Goal: Task Accomplishment & Management: Manage account settings

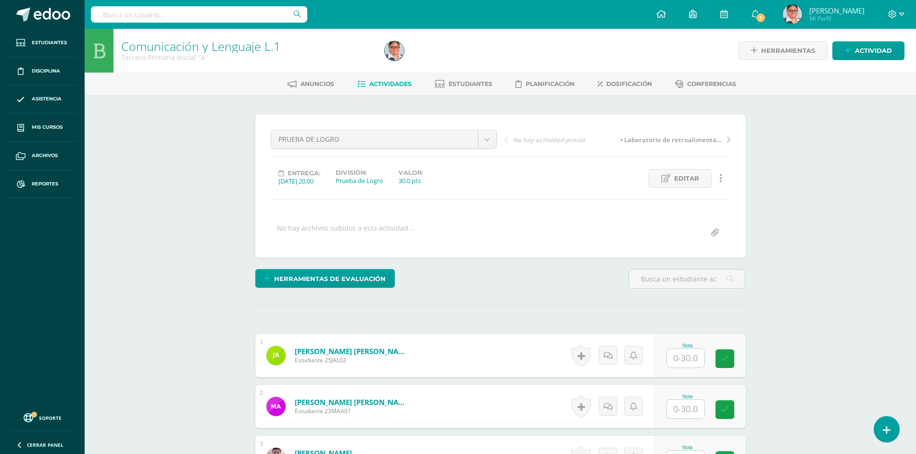
scroll to position [0, 0]
click at [685, 357] on input "text" at bounding box center [691, 358] width 38 height 19
type input "30"
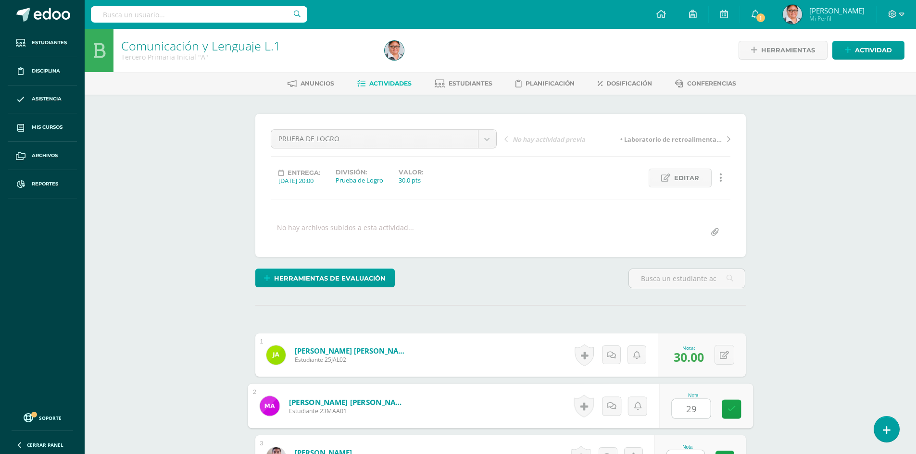
type input "29"
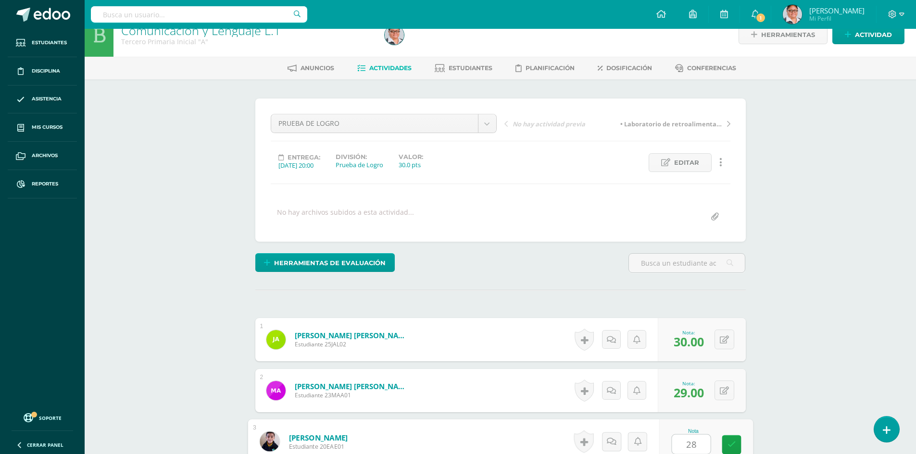
type input "28"
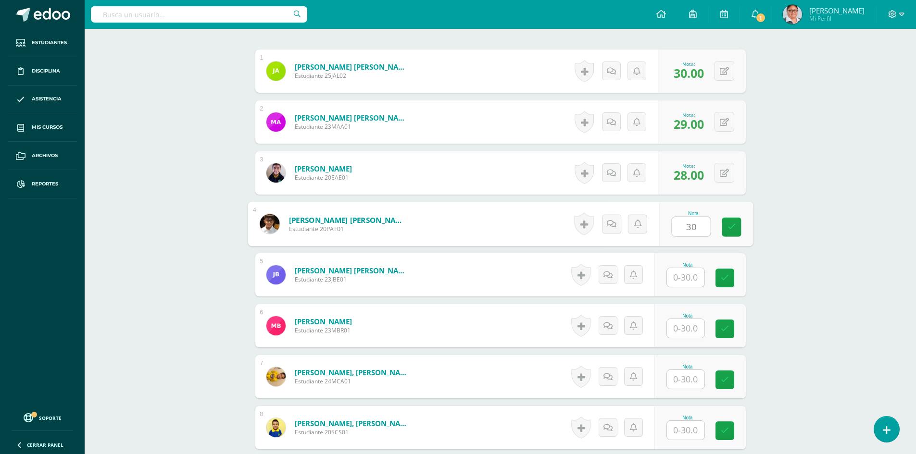
type input "30"
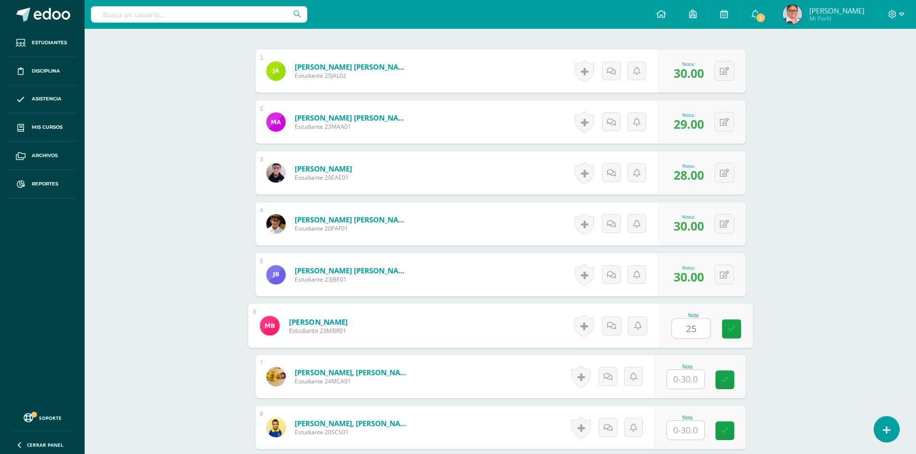
type input "25"
type input "29"
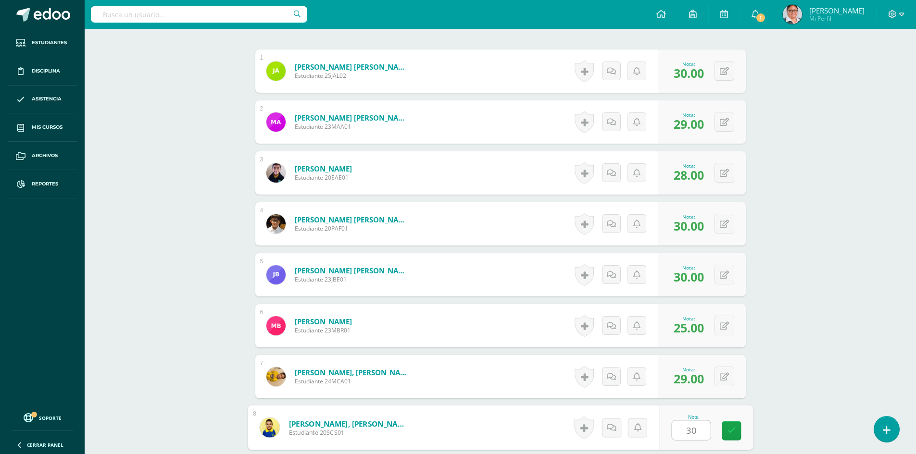
type input "30"
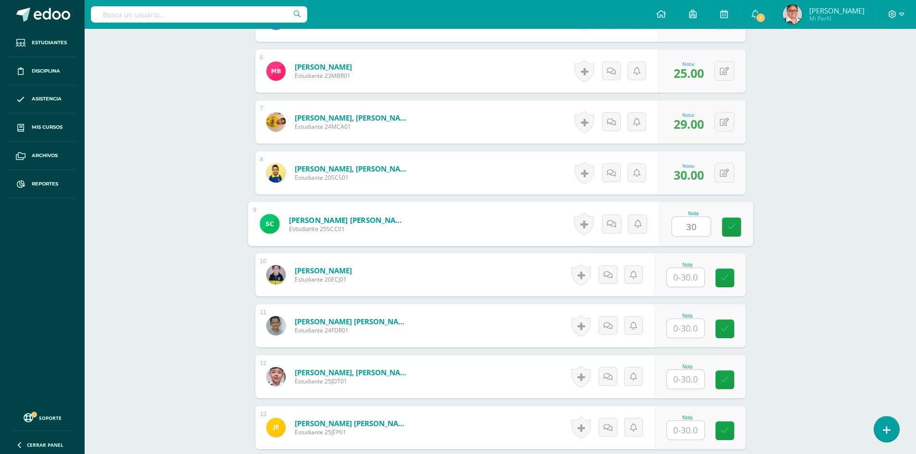
type input "30"
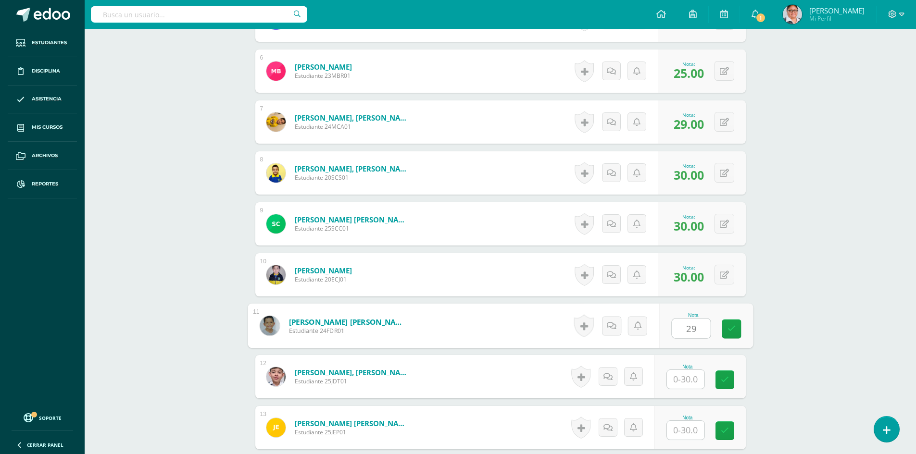
type input "29"
type input "30"
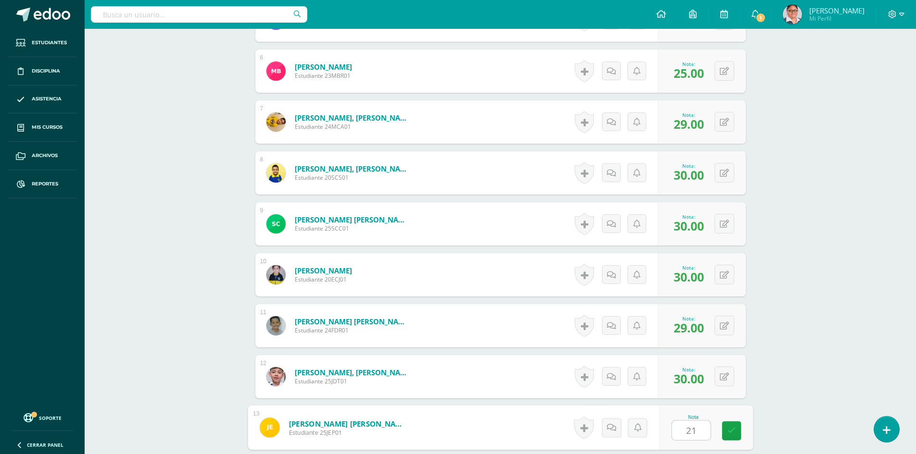
type input "21"
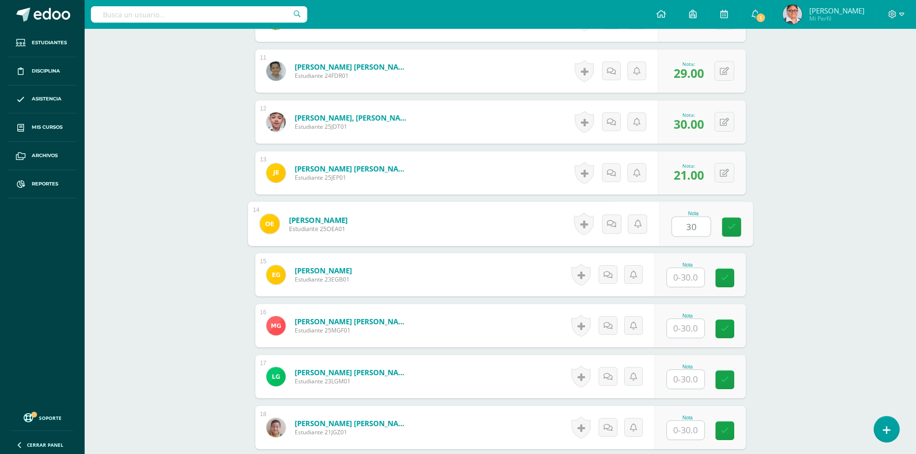
type input "30"
type input "29"
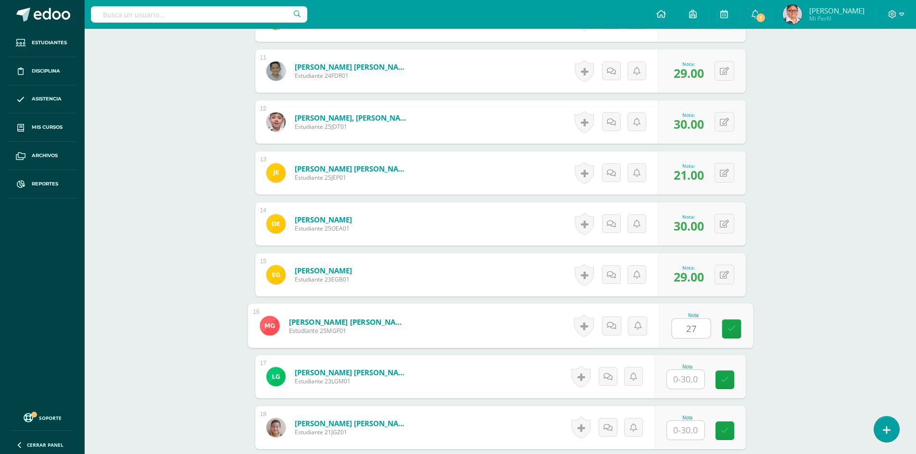
type input "27"
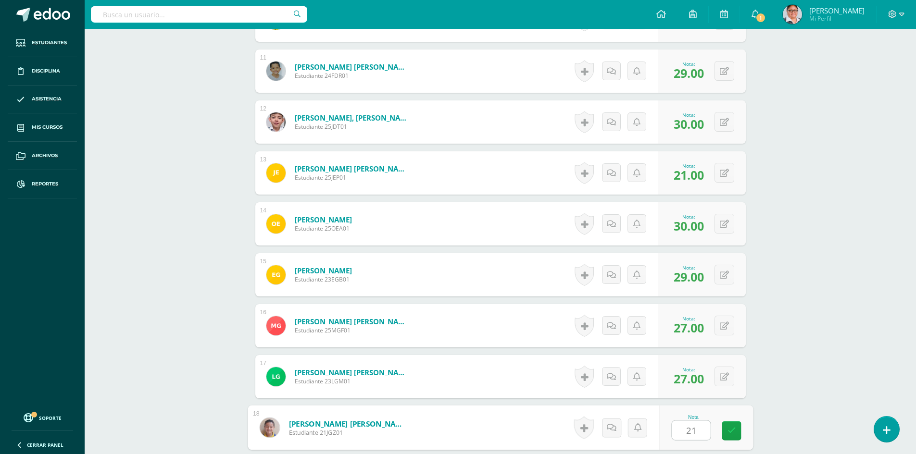
type input "21"
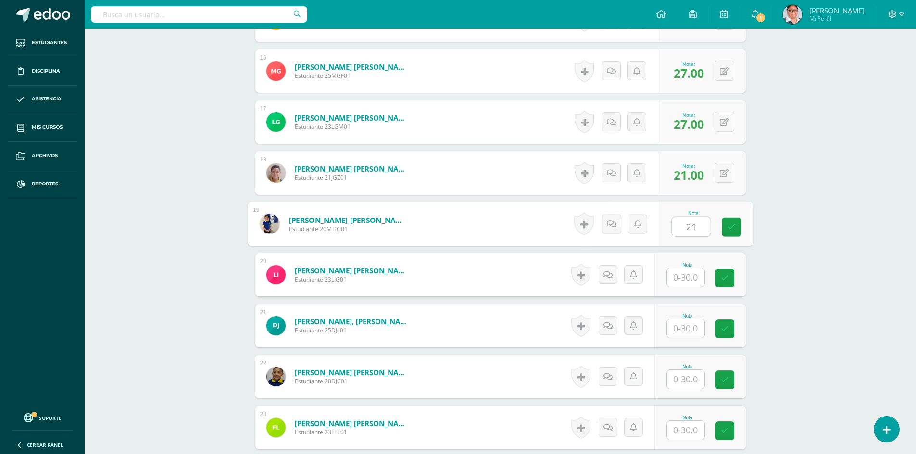
type input "21"
type input "24"
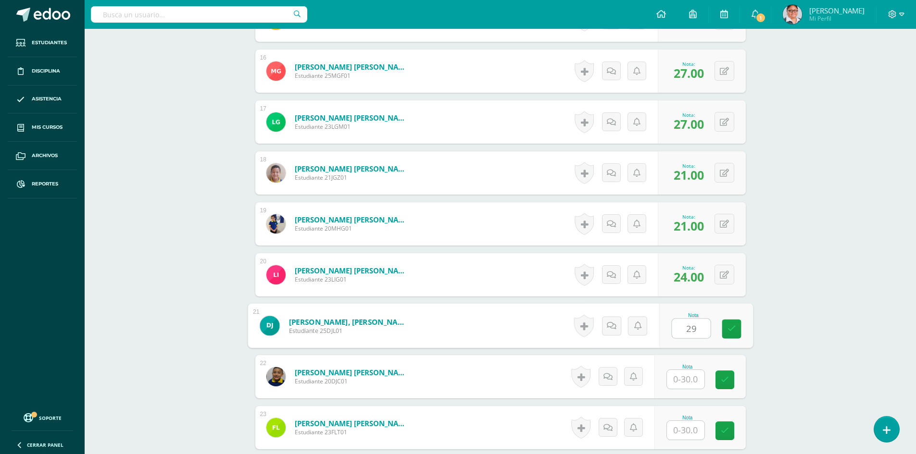
type input "29"
type input "28"
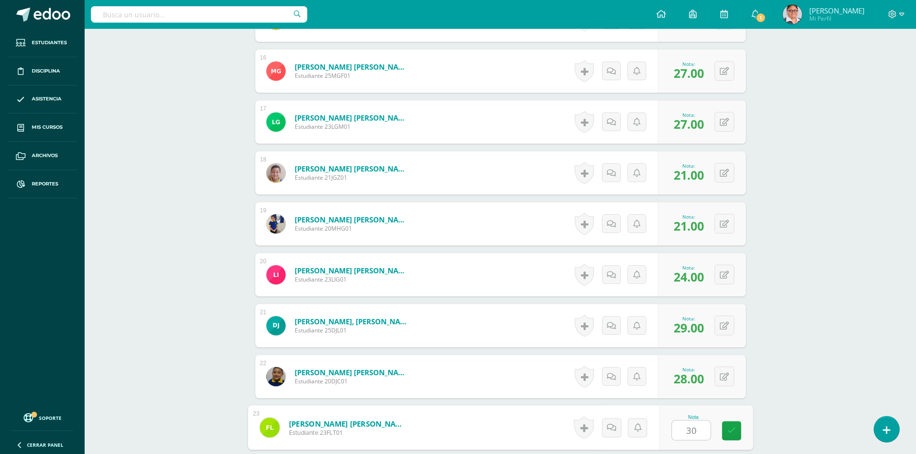
type input "30"
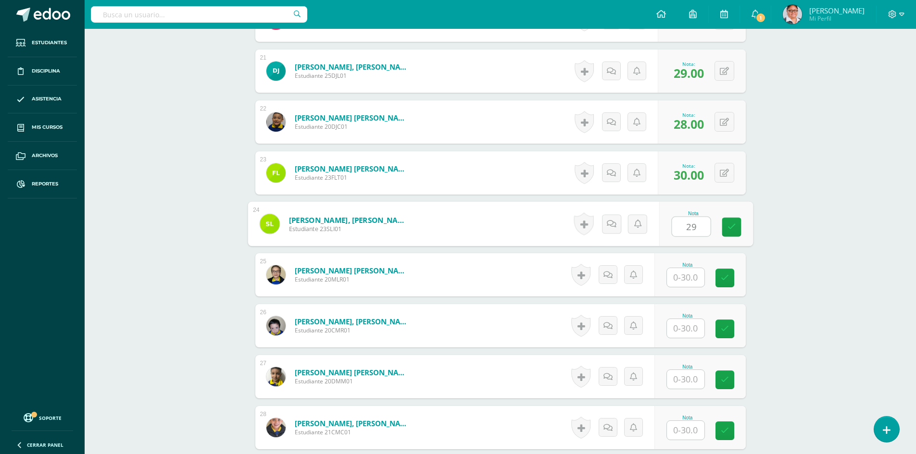
type input "29"
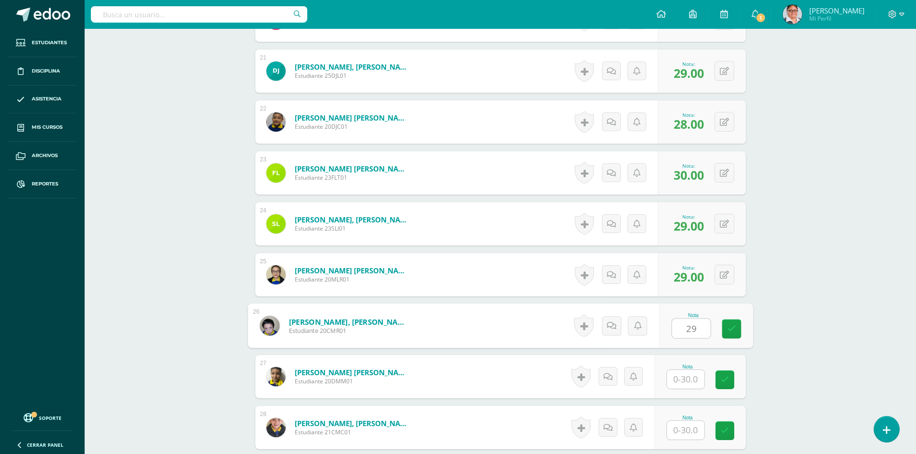
type input "29"
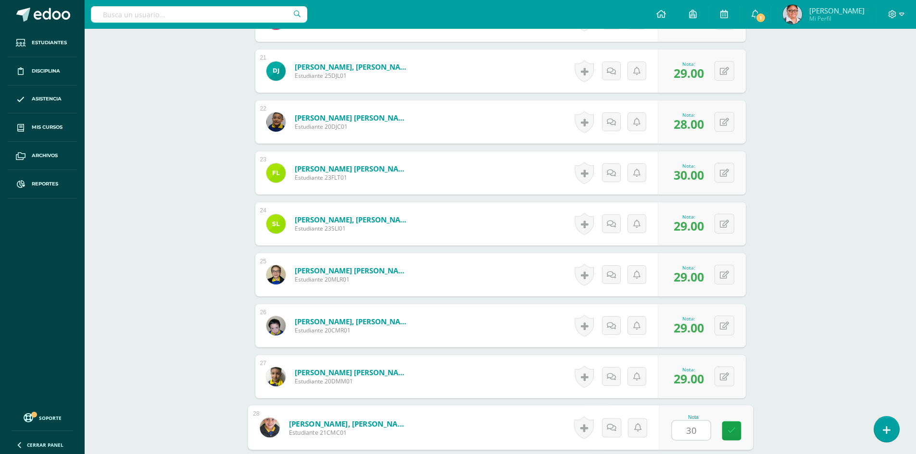
type input "30"
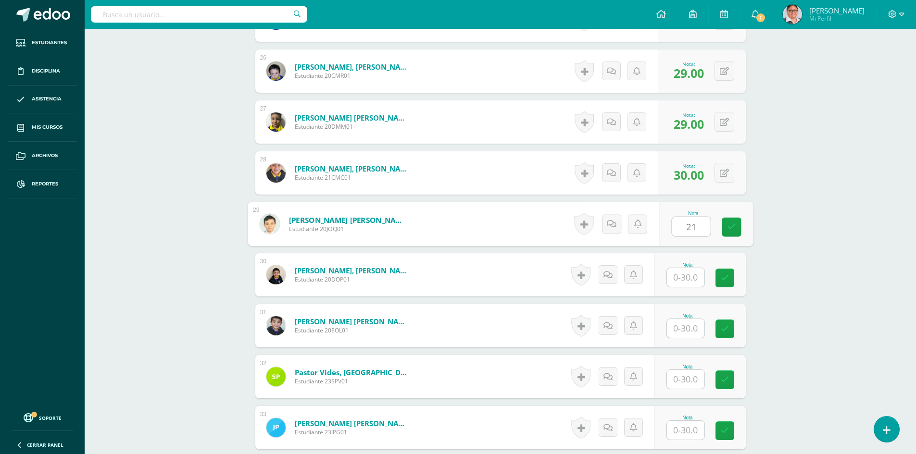
type input "21"
type input "28"
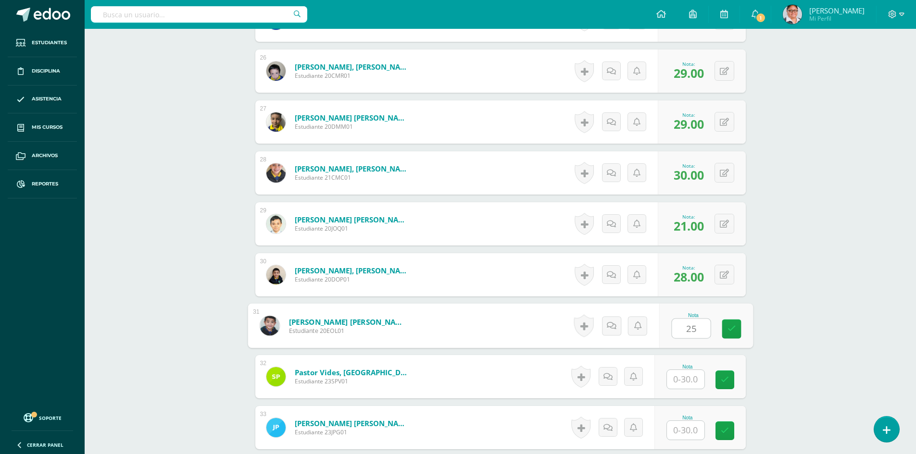
type input "25"
type input "27"
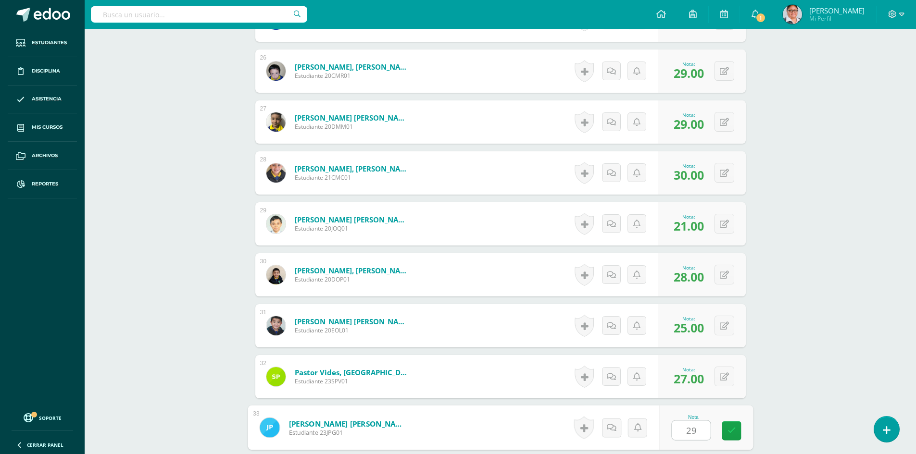
type input "29"
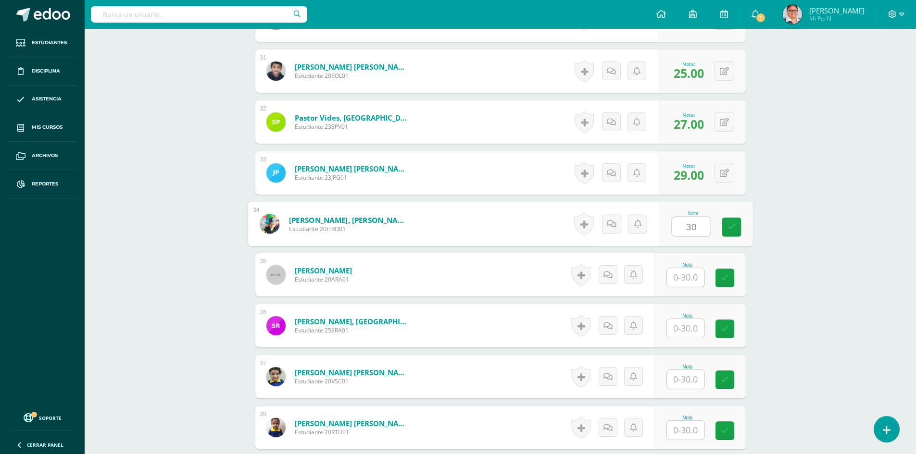
type input "30"
type input "26"
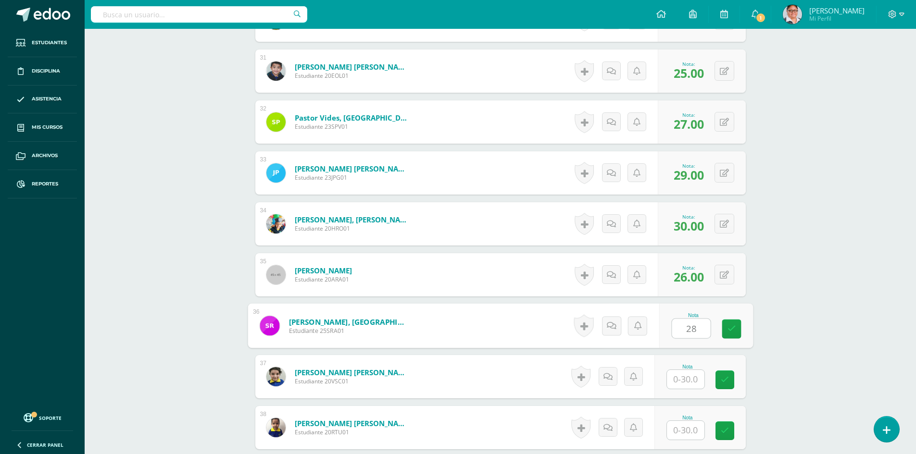
type input "28"
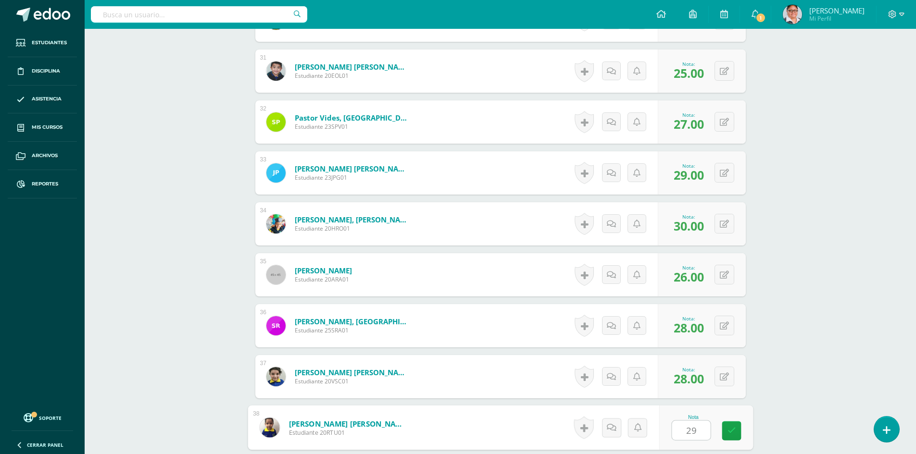
type input "29"
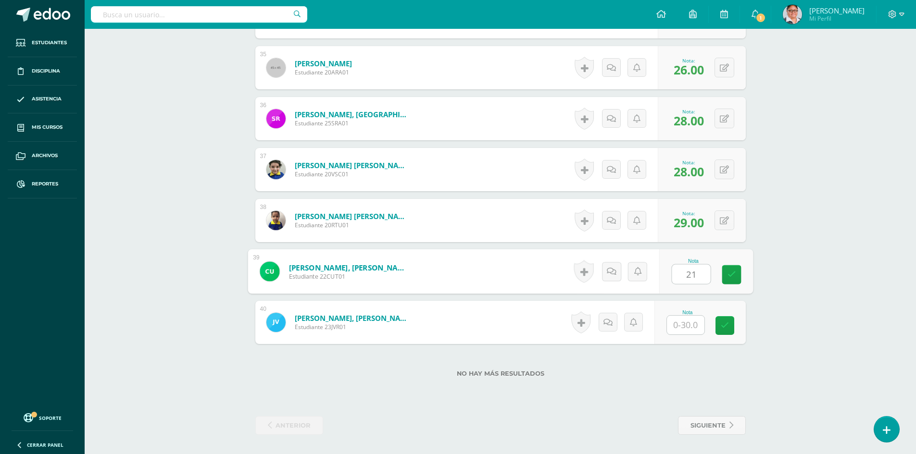
type input "21"
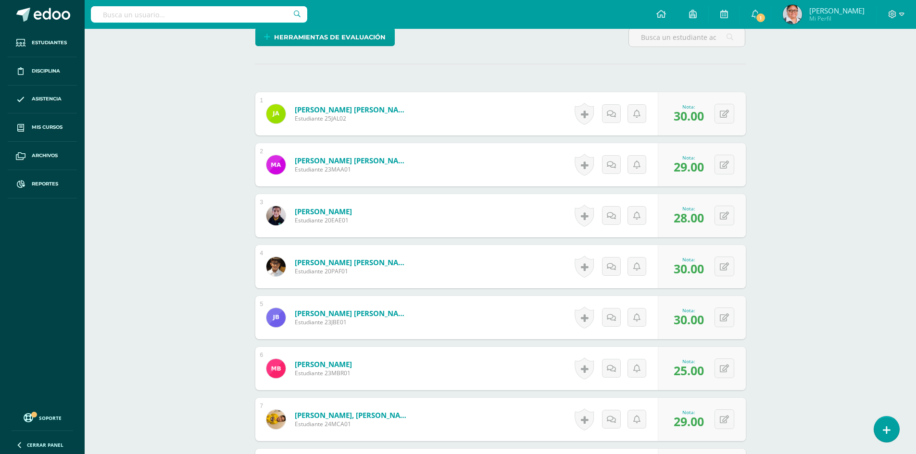
scroll to position [0, 0]
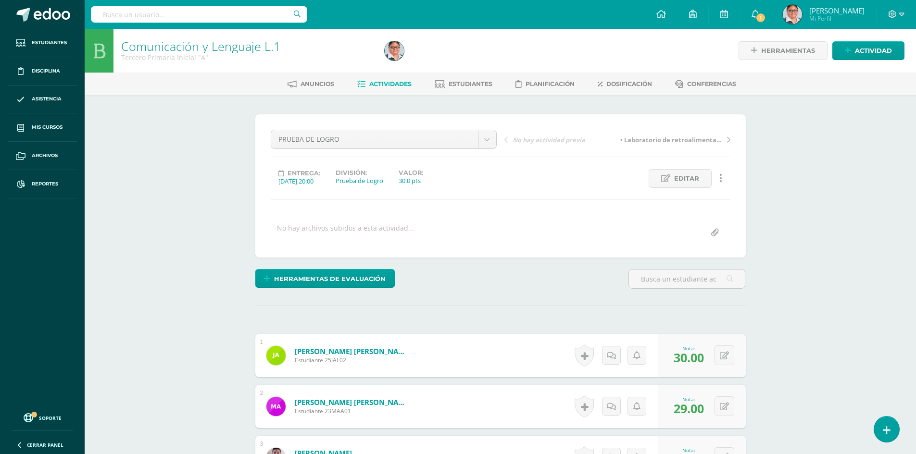
click at [400, 82] on span "Actividades" at bounding box center [390, 83] width 42 height 7
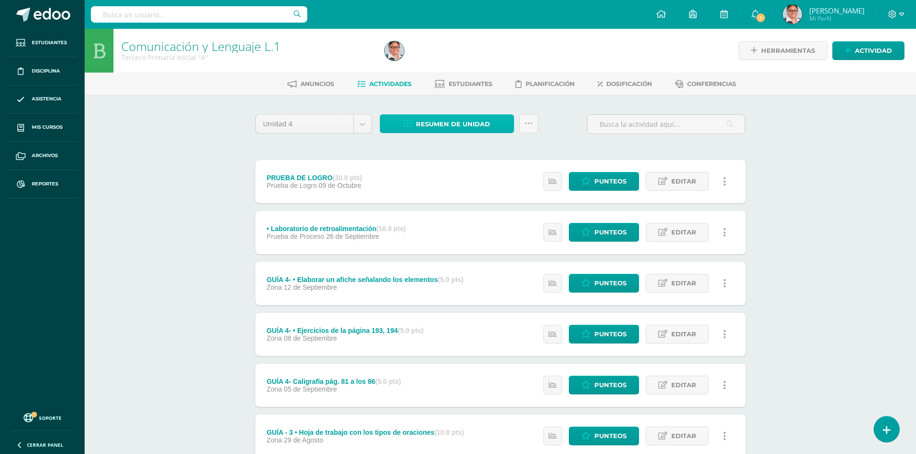
click at [457, 124] on span "Resumen de unidad" at bounding box center [453, 124] width 74 height 18
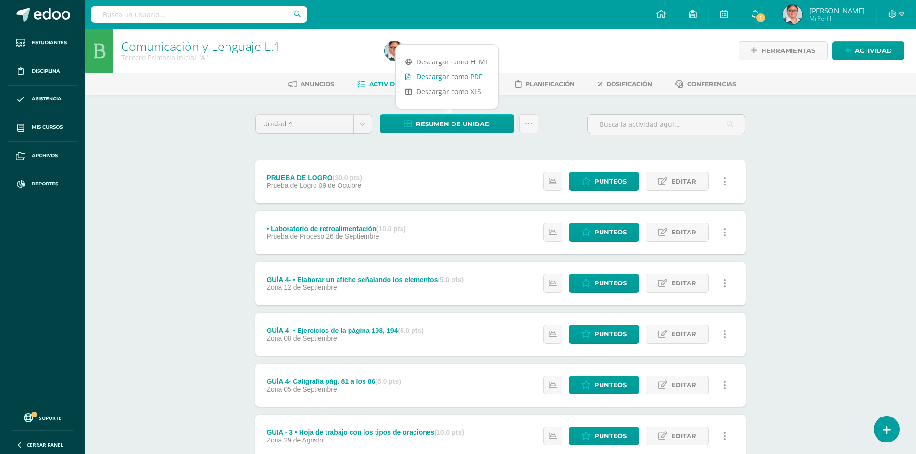
click at [437, 75] on link "Descargar como PDF" at bounding box center [447, 76] width 102 height 15
click at [611, 188] on span "Punteos" at bounding box center [610, 182] width 32 height 18
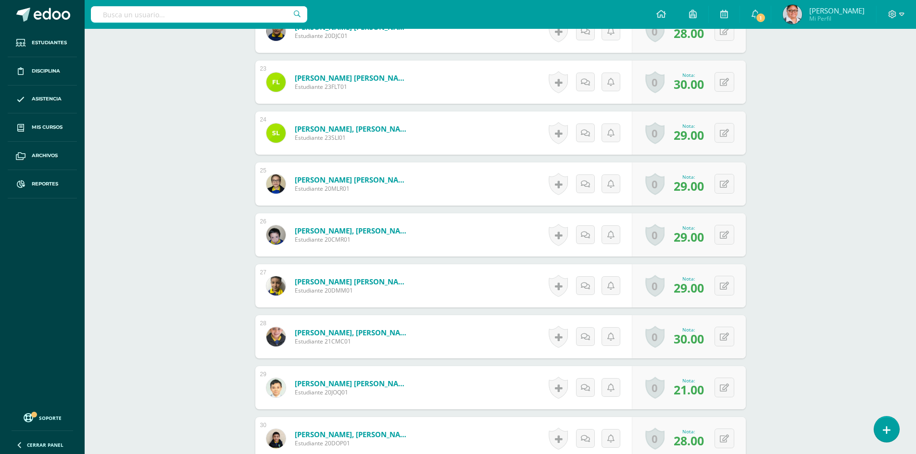
scroll to position [1491, 0]
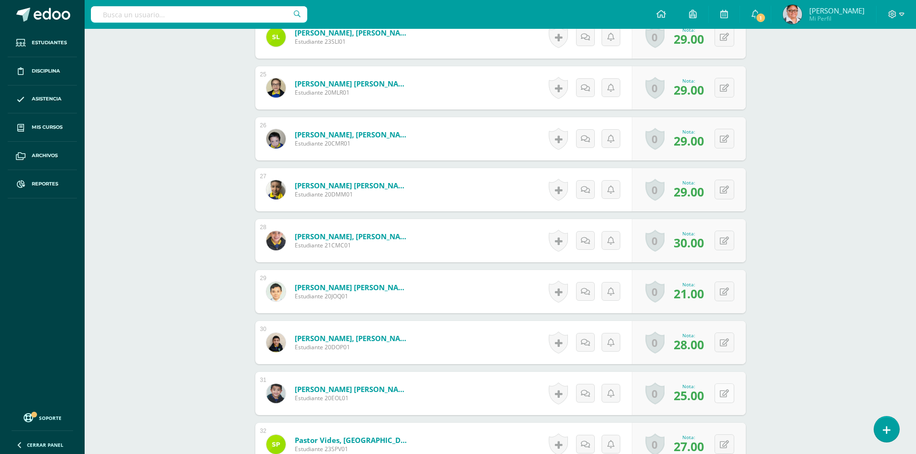
click at [725, 395] on button at bounding box center [725, 394] width 20 height 20
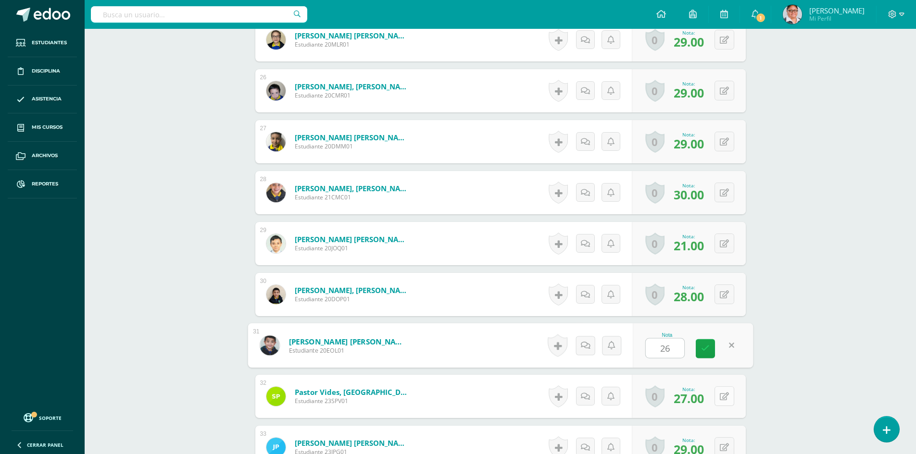
type input "26"
click at [722, 399] on button at bounding box center [725, 397] width 20 height 20
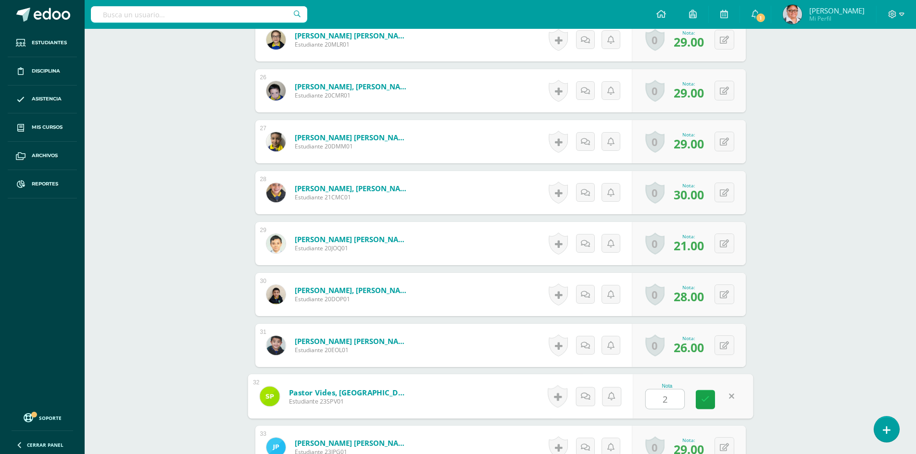
type input "28"
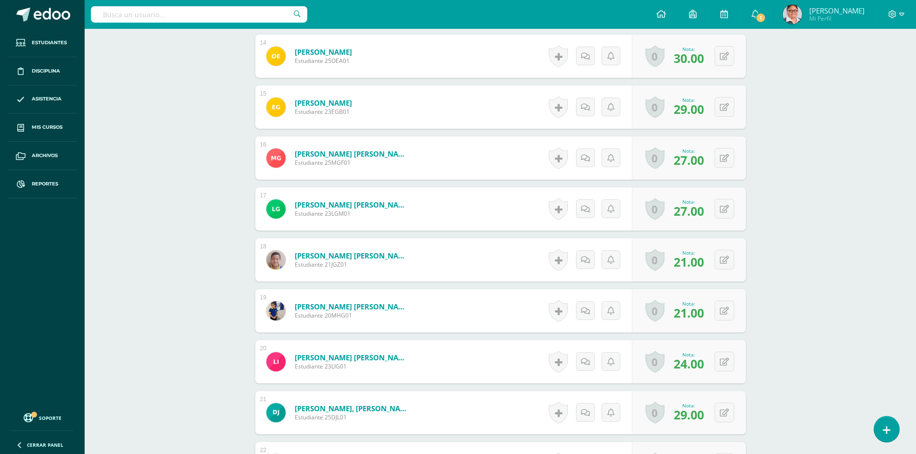
scroll to position [1058, 0]
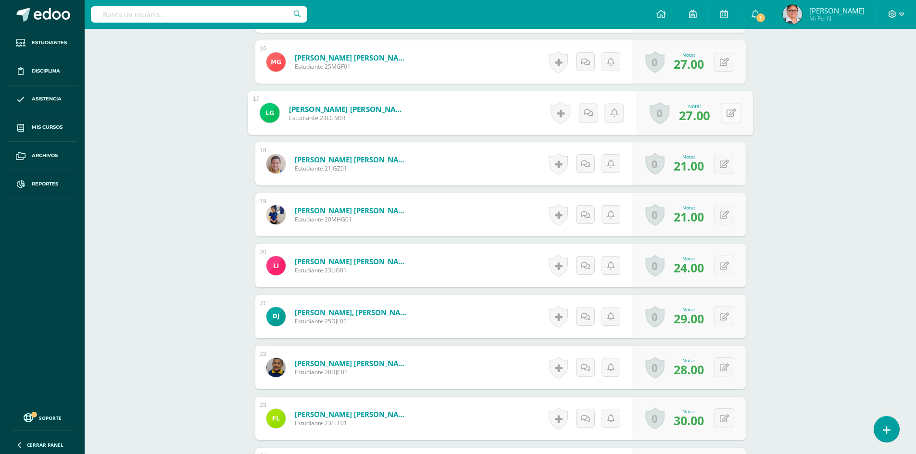
click at [730, 113] on button at bounding box center [731, 113] width 20 height 20
type input "28"
click at [782, 151] on div "Comunicación y Lenguaje L.1 Tercero Primaria Inicial "A" Herramientas Detalle d…" at bounding box center [500, 193] width 831 height 2447
click at [723, 165] on button at bounding box center [725, 164] width 20 height 20
type input "22"
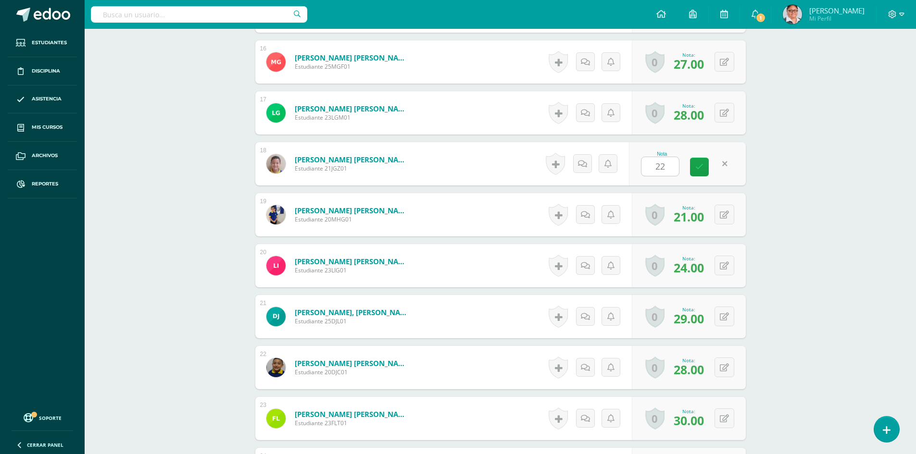
click at [824, 190] on div "Comunicación y Lenguaje L.1 Tercero Primaria Inicial "A" Herramientas Detalle d…" at bounding box center [500, 193] width 831 height 2447
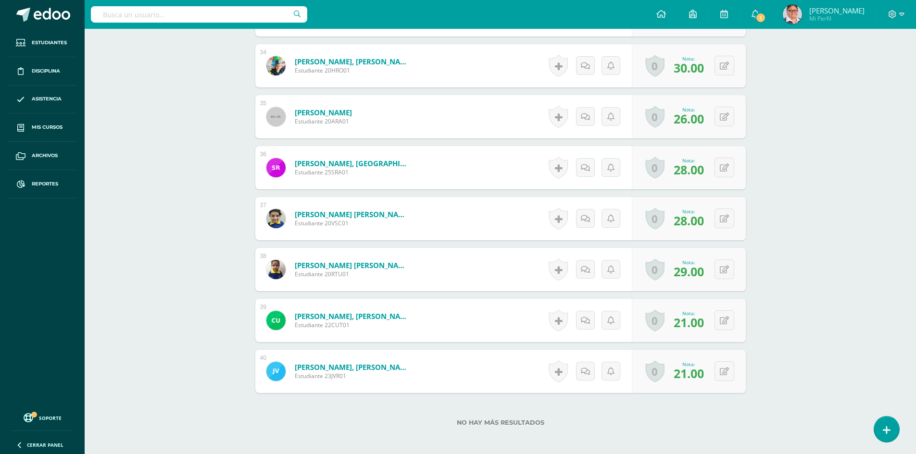
scroll to position [2021, 0]
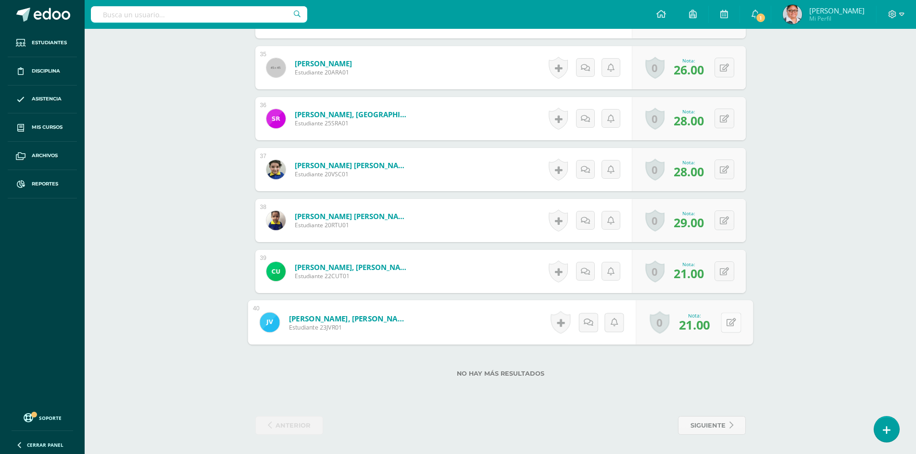
click at [722, 323] on button at bounding box center [731, 323] width 20 height 20
type input "22"
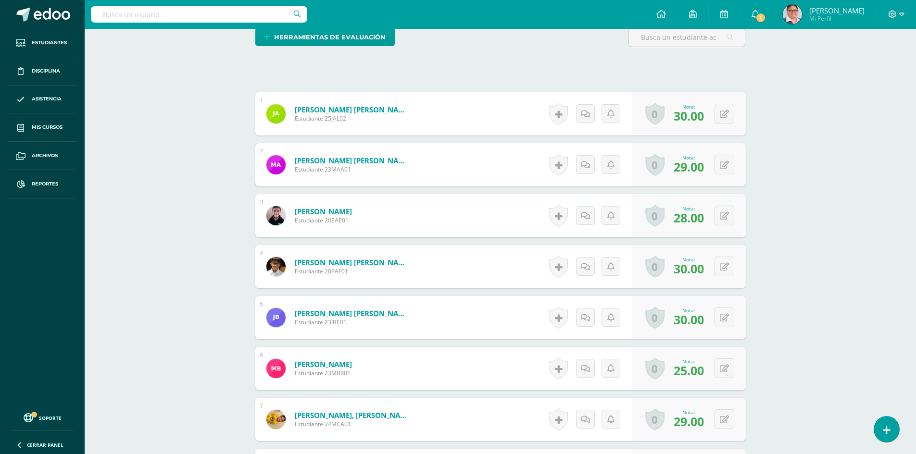
scroll to position [0, 0]
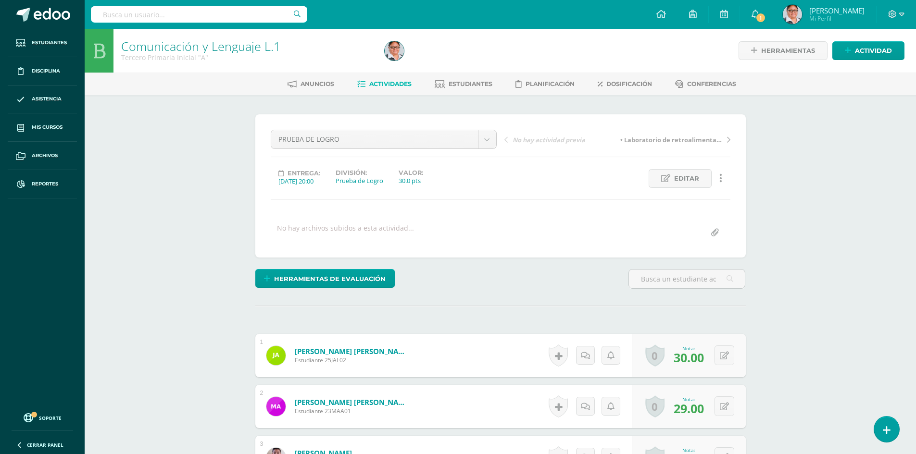
click at [400, 82] on span "Actividades" at bounding box center [390, 83] width 42 height 7
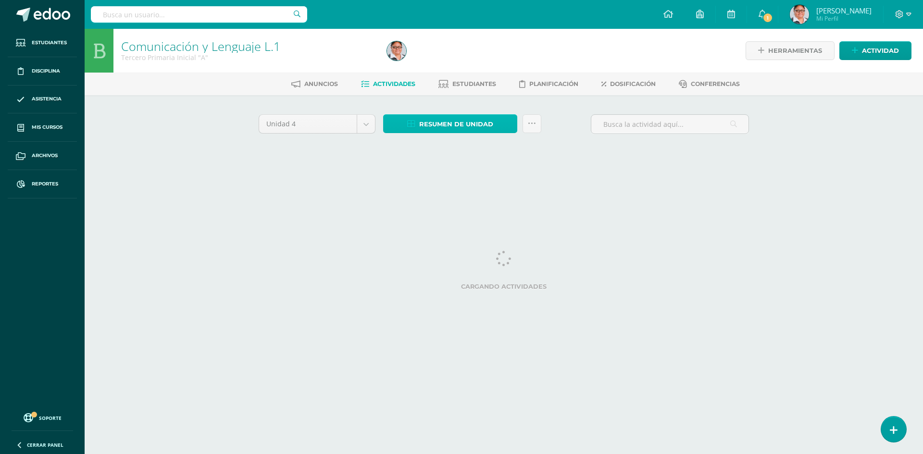
click at [462, 126] on span "Resumen de unidad" at bounding box center [456, 124] width 74 height 18
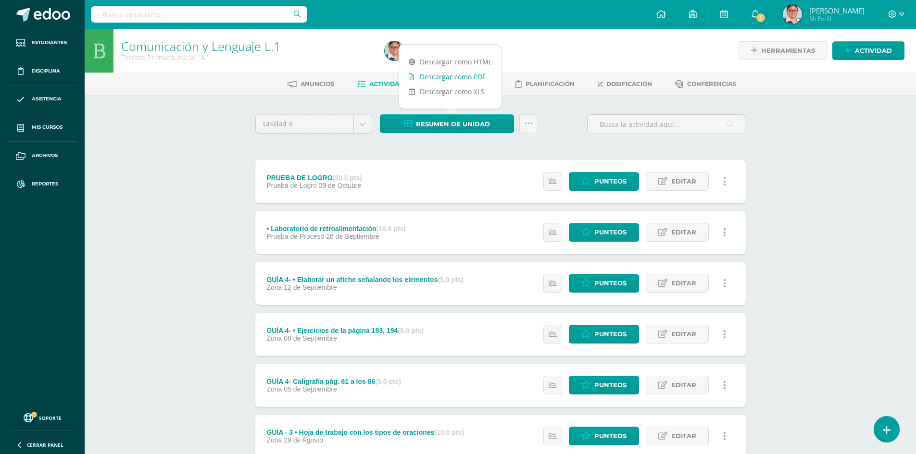
click at [445, 75] on link "Descargar como PDF" at bounding box center [450, 76] width 102 height 15
click at [612, 183] on span "Punteos" at bounding box center [610, 182] width 32 height 18
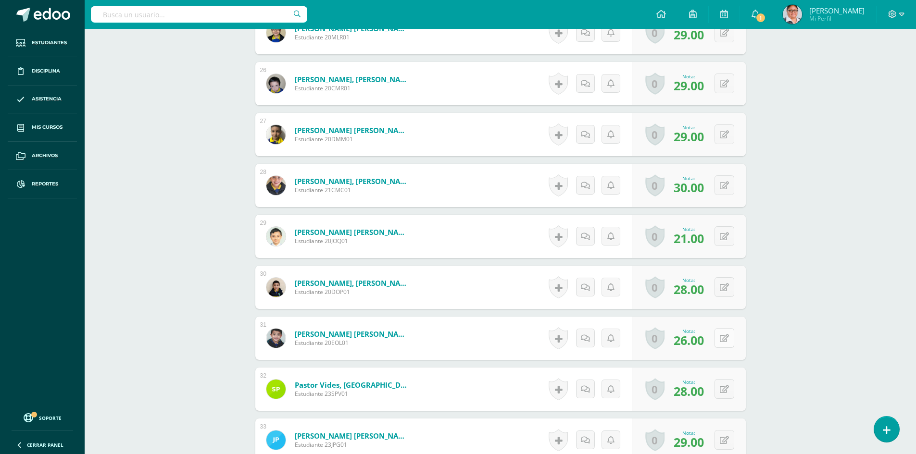
scroll to position [1643, 0]
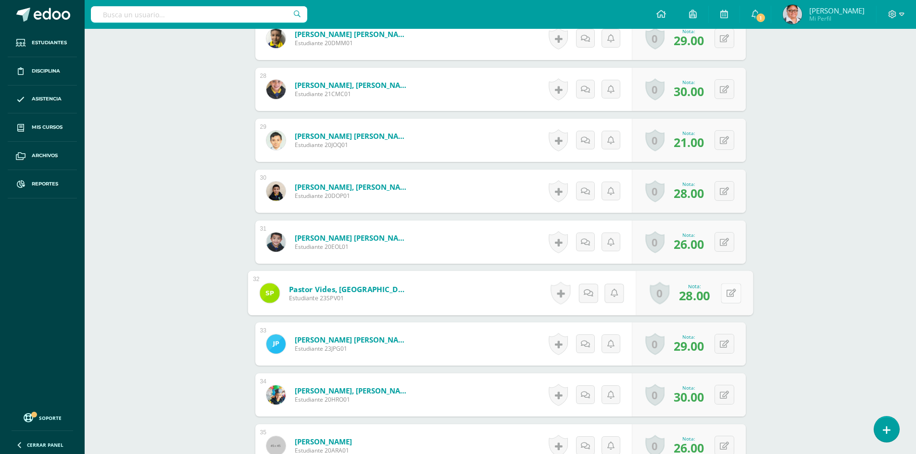
click at [720, 290] on div "0 [GEOGRAPHIC_DATA] Logros obtenidos Aún no hay logros agregados Nota: 28.00" at bounding box center [694, 293] width 117 height 45
click at [727, 294] on icon at bounding box center [731, 293] width 10 height 8
type input "29"
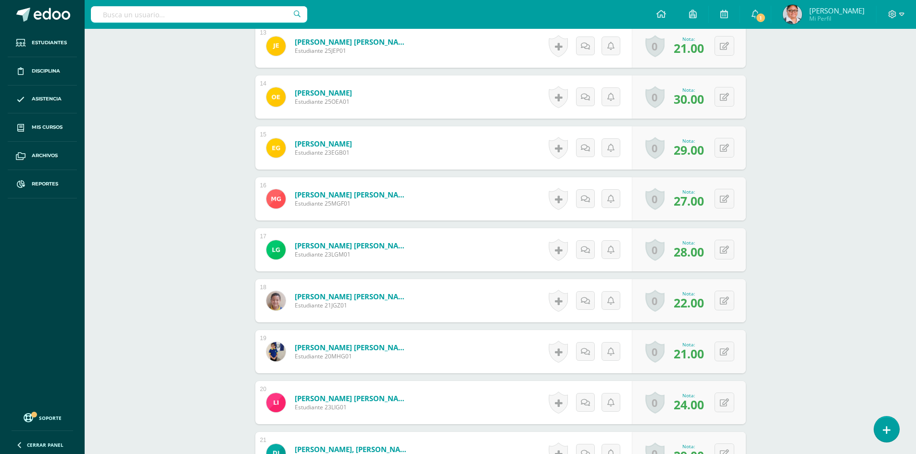
scroll to position [873, 0]
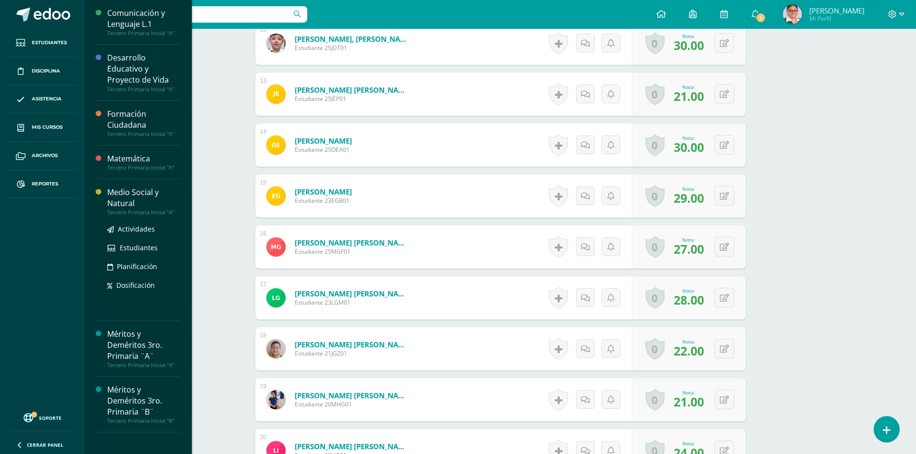
click at [122, 198] on div "Medio Social y Natural" at bounding box center [143, 198] width 73 height 22
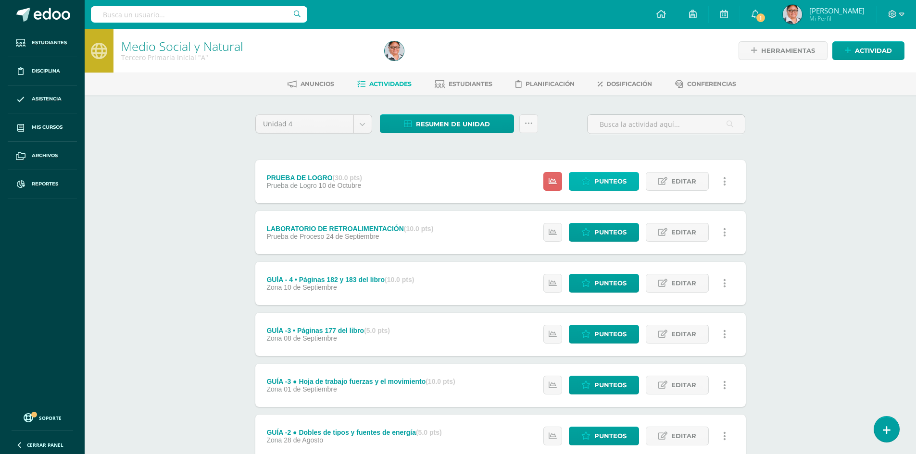
click at [608, 186] on span "Punteos" at bounding box center [610, 182] width 32 height 18
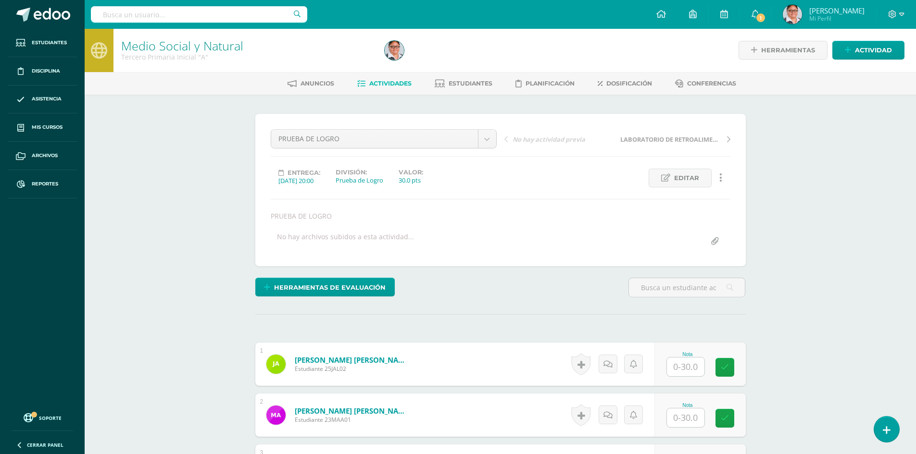
scroll to position [145, 0]
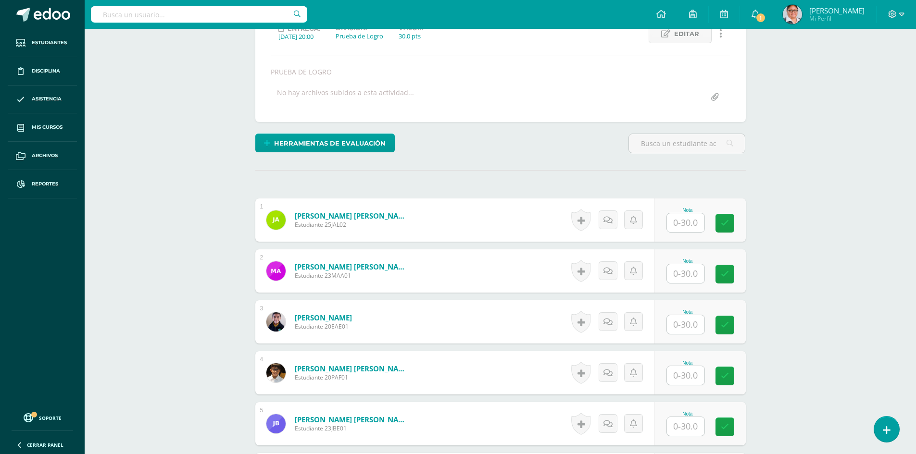
click at [682, 223] on input "text" at bounding box center [686, 223] width 38 height 19
type input "25"
type input "17"
type input "25"
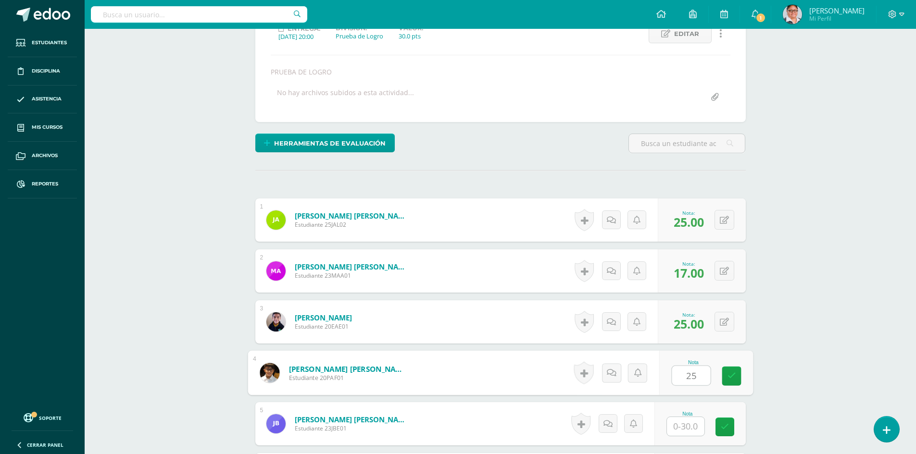
type input "25"
type input "27"
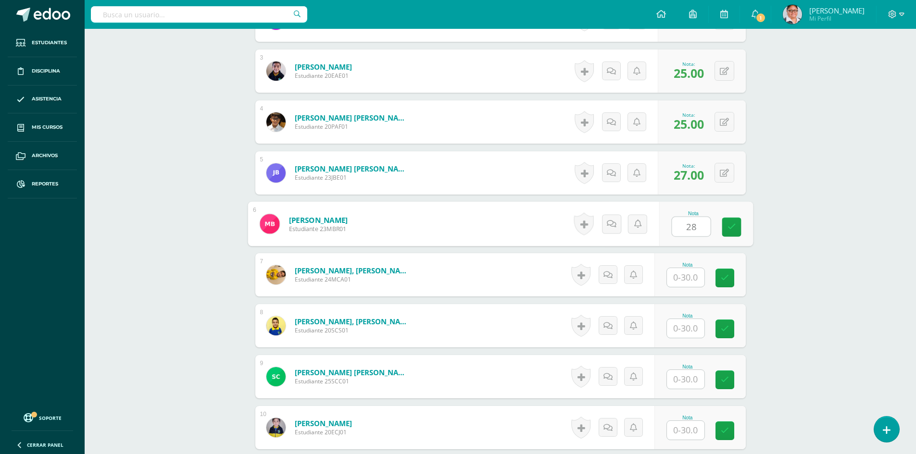
type input "28"
type input "29"
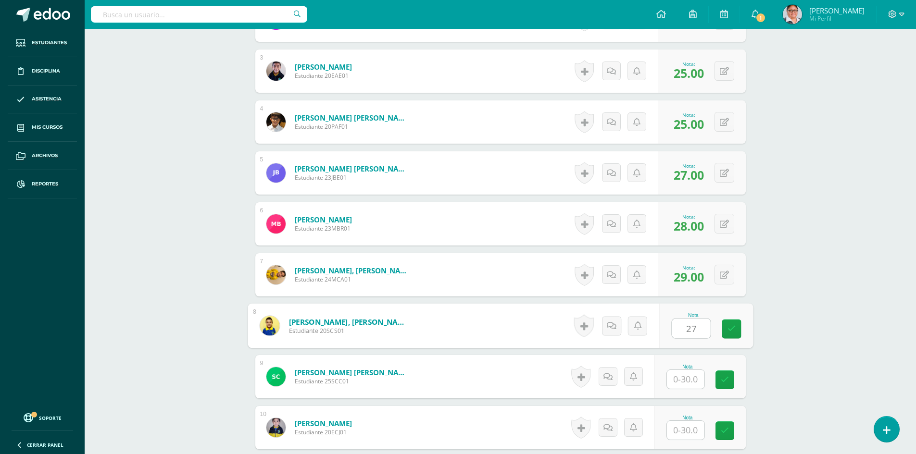
type input "27"
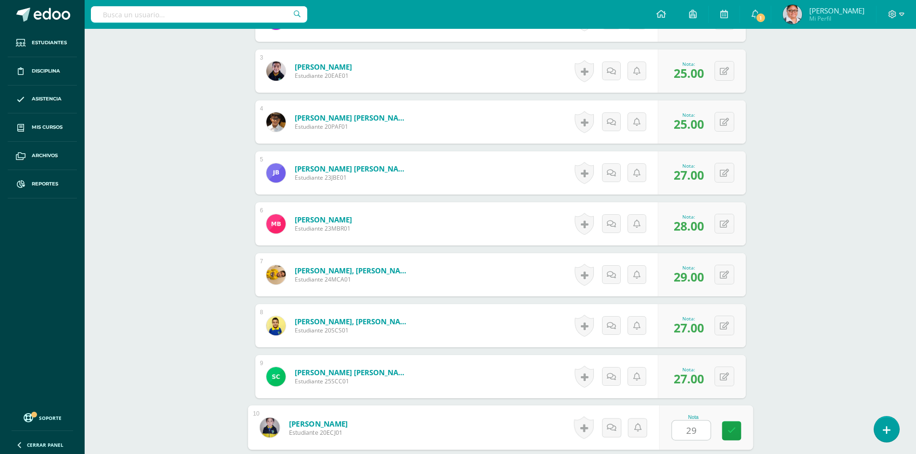
type input "29"
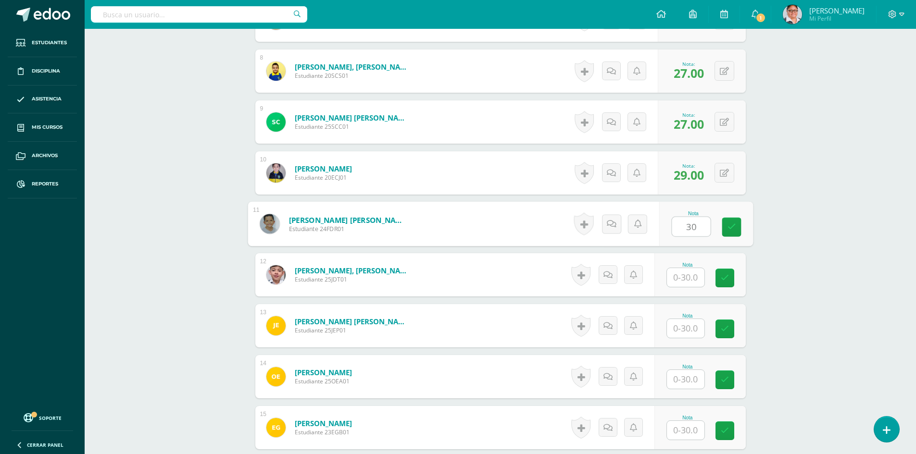
type input "30"
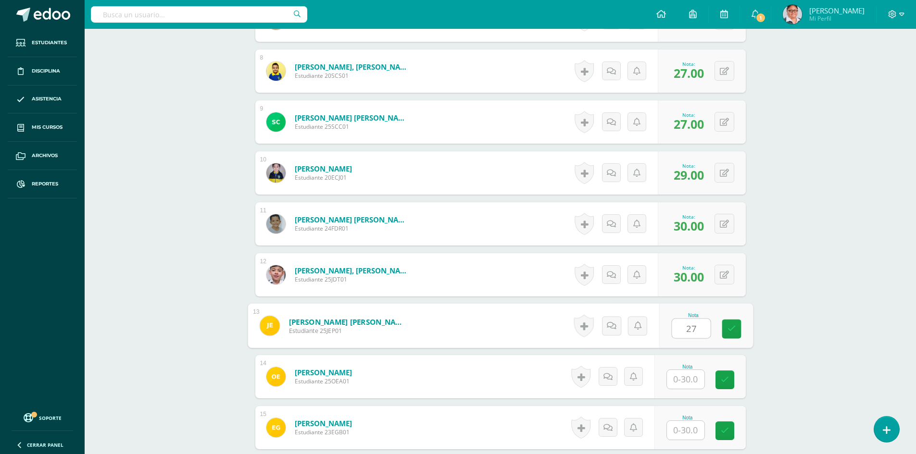
type input "27"
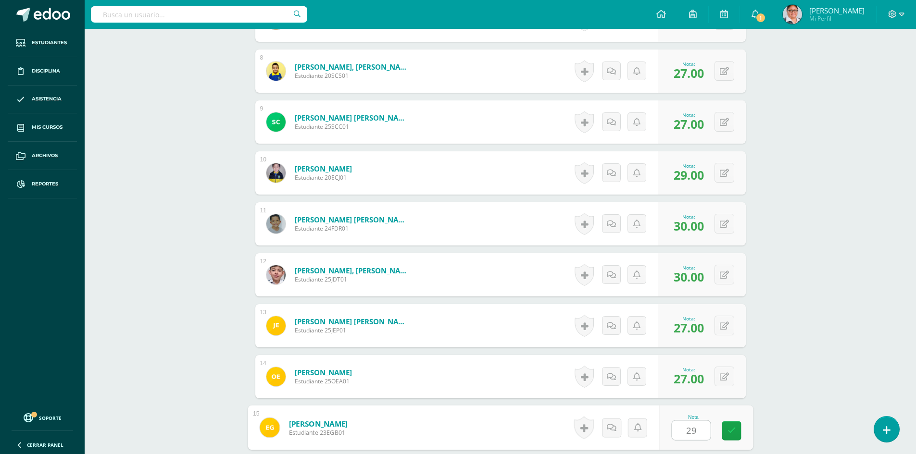
type input "29"
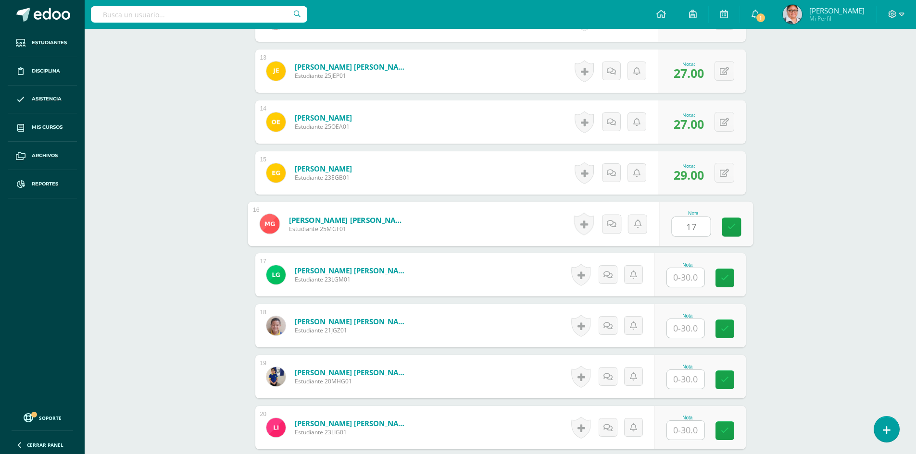
type input "17"
type input "26"
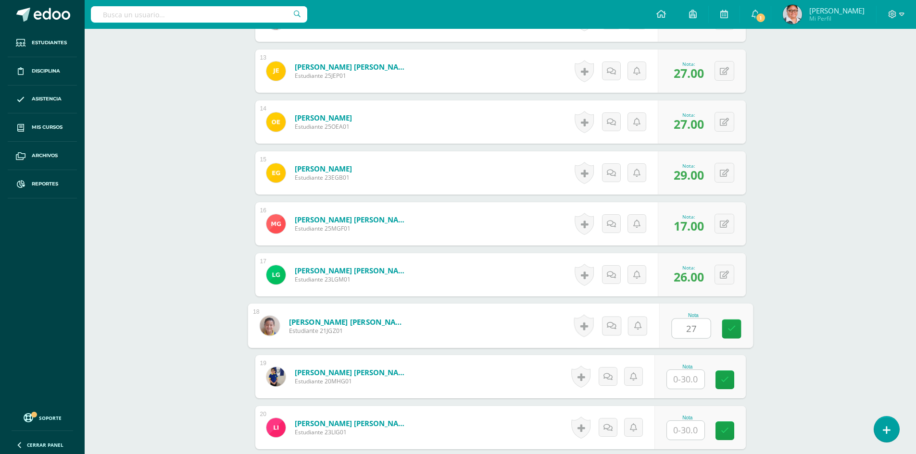
type input "27"
type input "30"
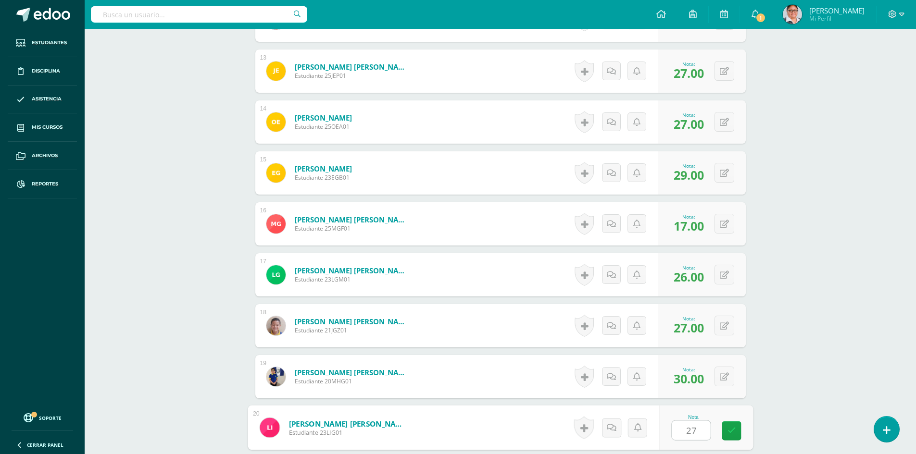
type input "27"
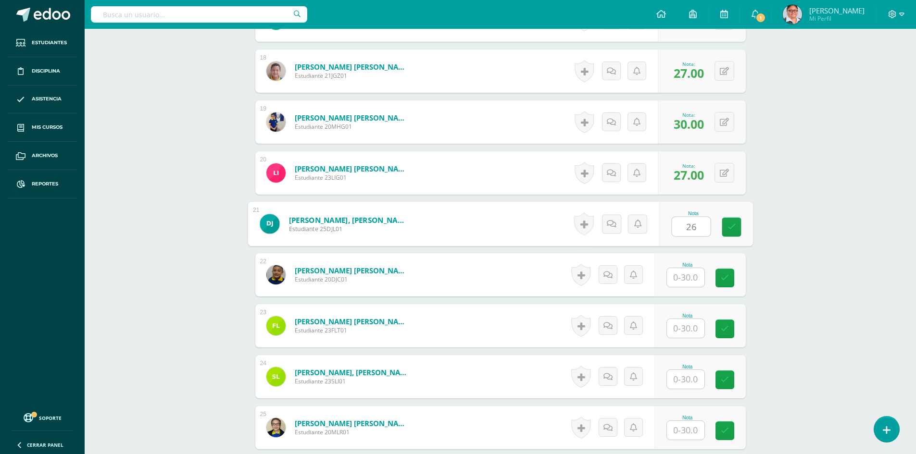
type input "26"
type input "23"
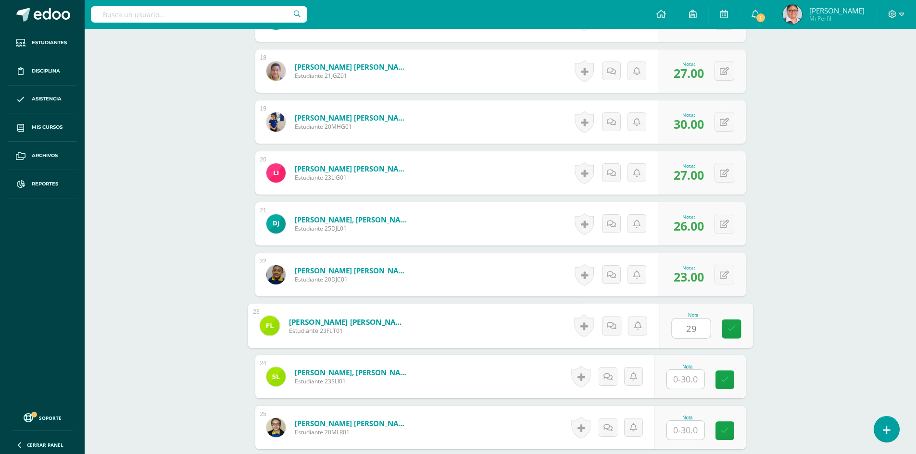
type input "29"
type input "25"
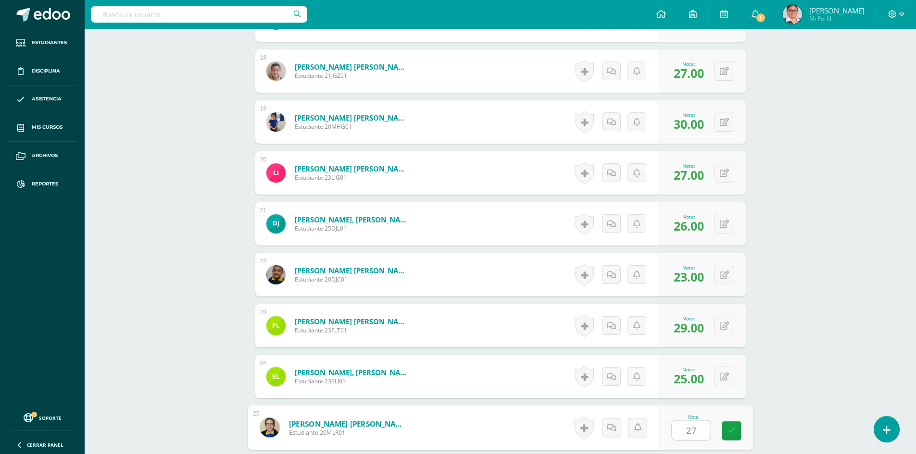
type input "27"
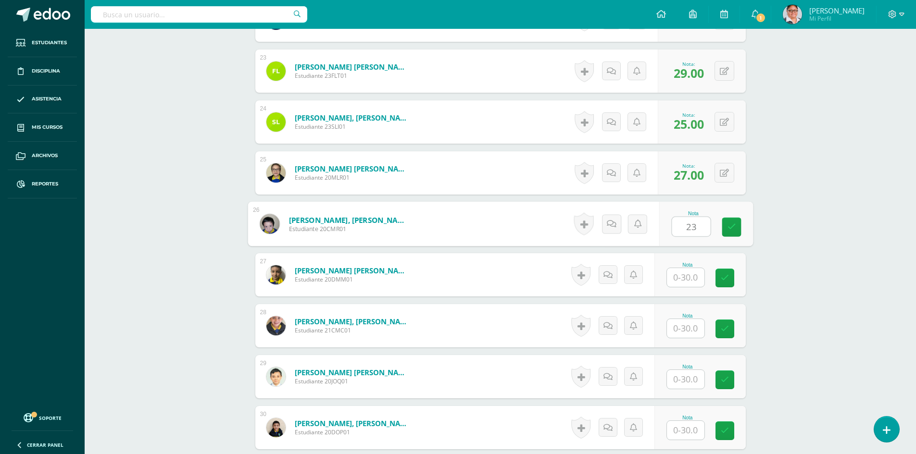
type input "23"
type input "29"
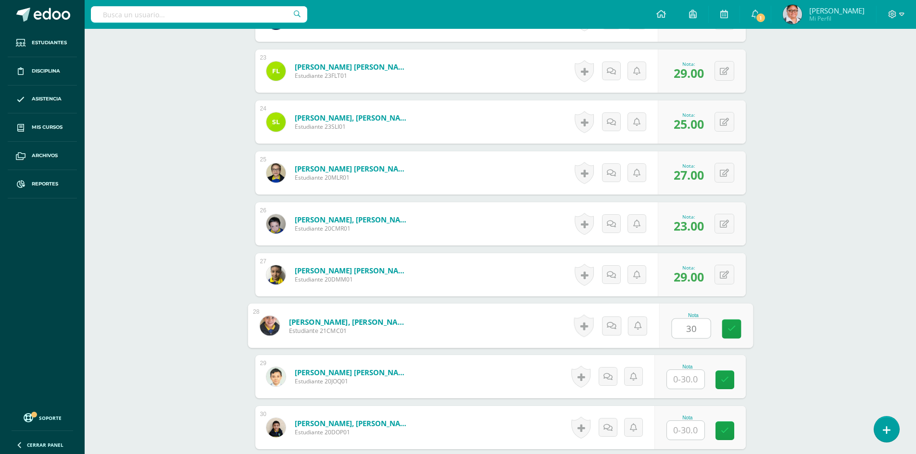
type input "30"
click at [694, 433] on input "text" at bounding box center [686, 430] width 38 height 19
type input "27"
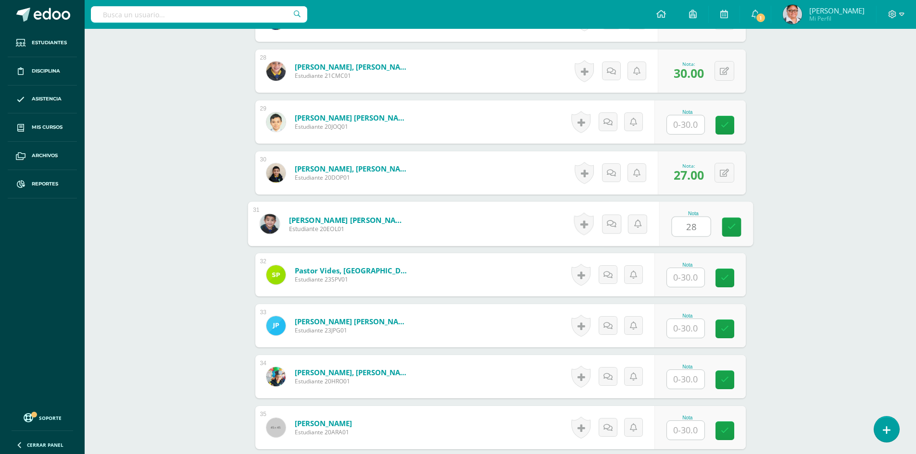
type input "28"
type input "22"
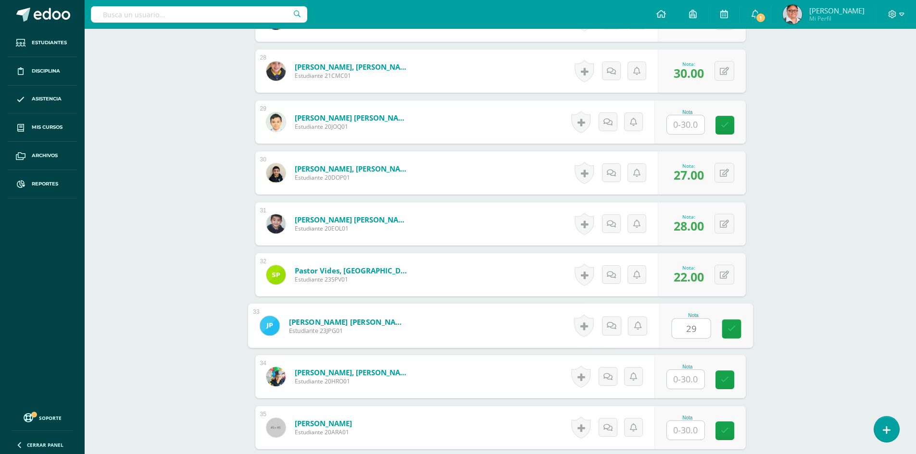
type input "29"
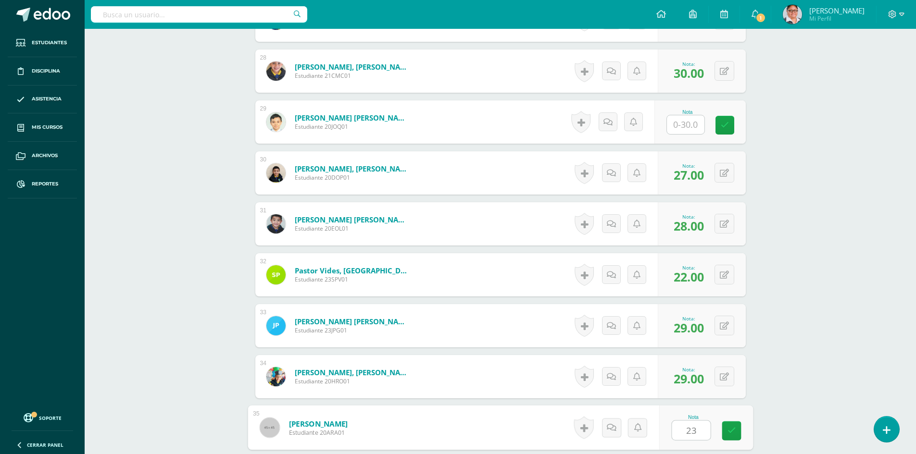
type input "23"
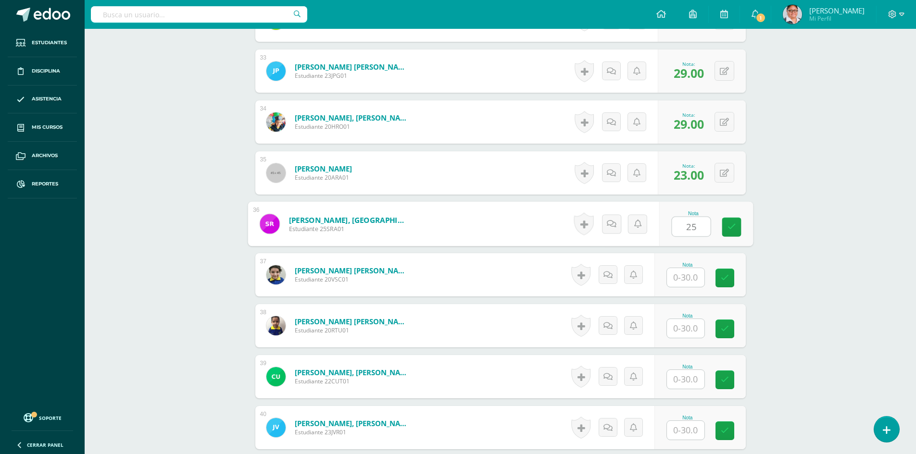
type input "25"
type input "28"
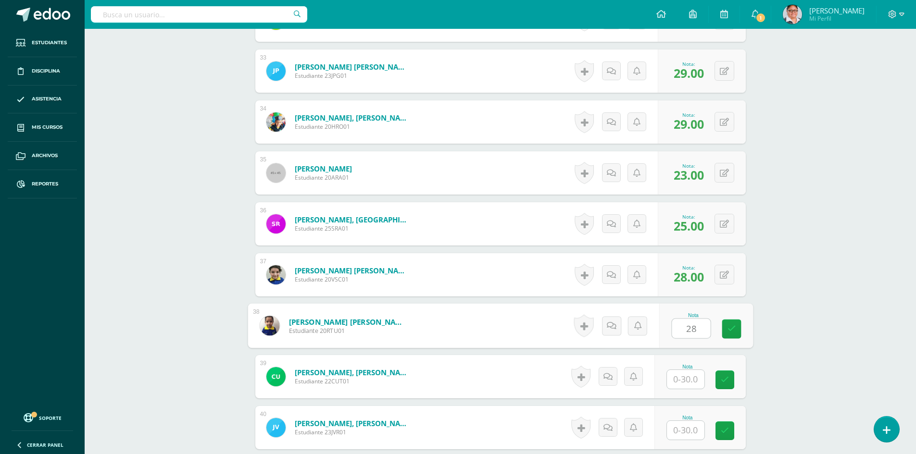
type input "28"
type input "25"
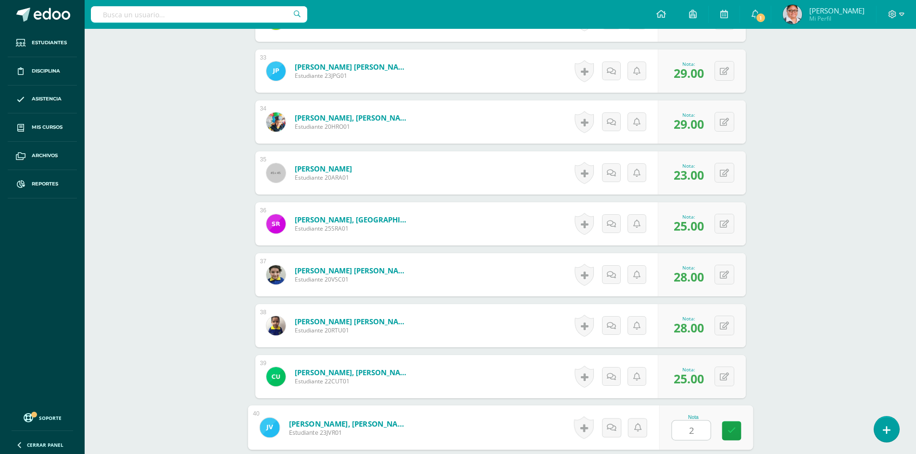
type input "27"
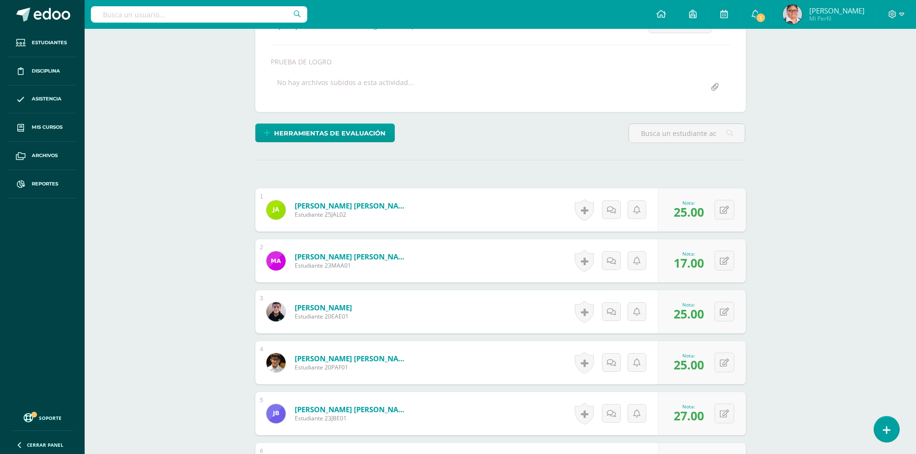
scroll to position [0, 0]
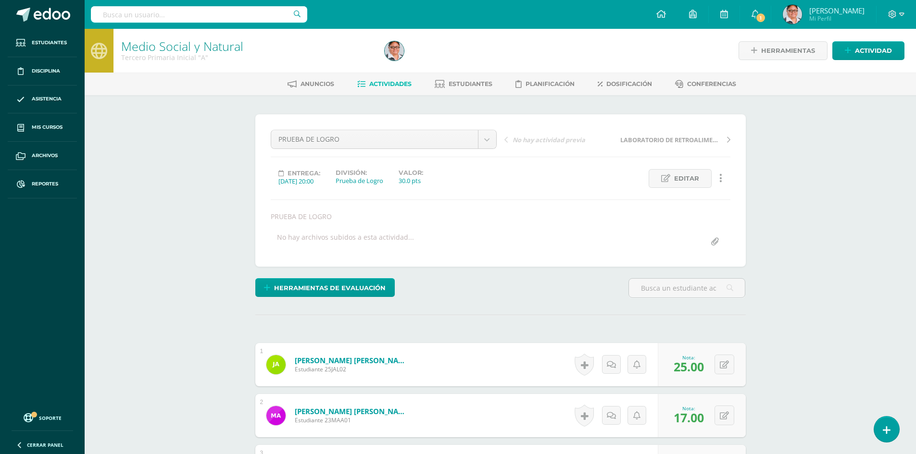
click at [401, 85] on span "Actividades" at bounding box center [390, 83] width 42 height 7
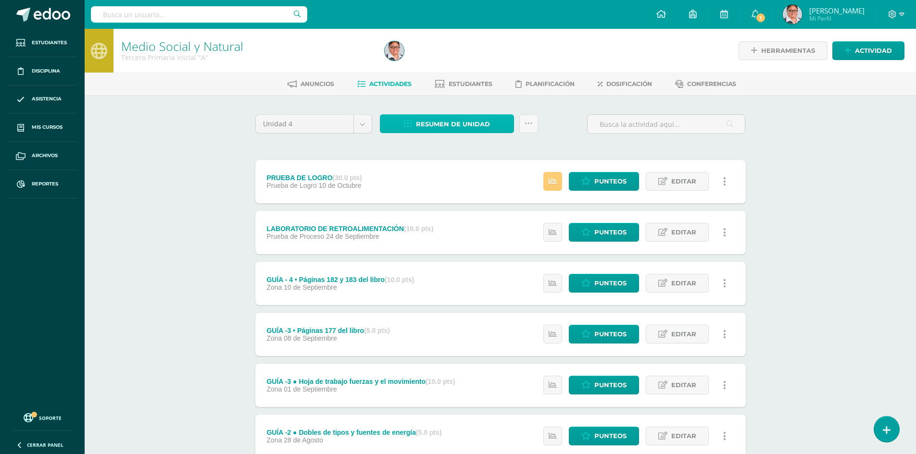
click at [440, 123] on span "Resumen de unidad" at bounding box center [453, 124] width 74 height 18
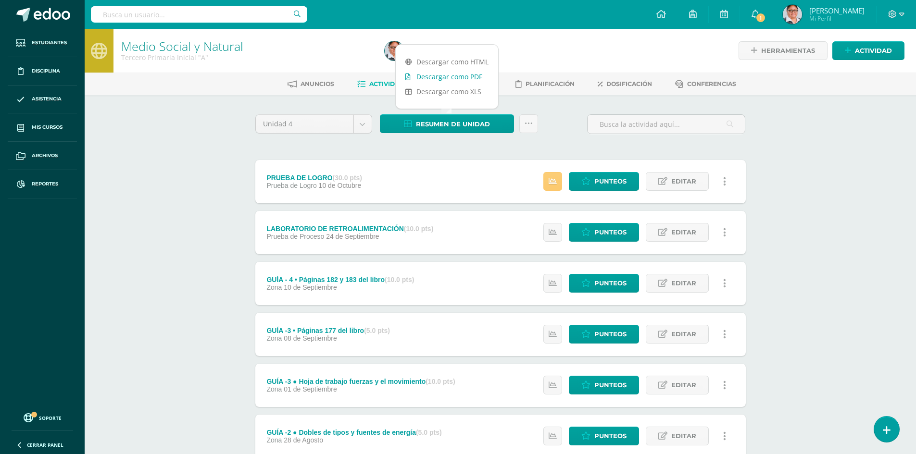
click at [441, 76] on link "Descargar como PDF" at bounding box center [447, 76] width 102 height 15
click at [622, 185] on span "Punteos" at bounding box center [610, 182] width 32 height 18
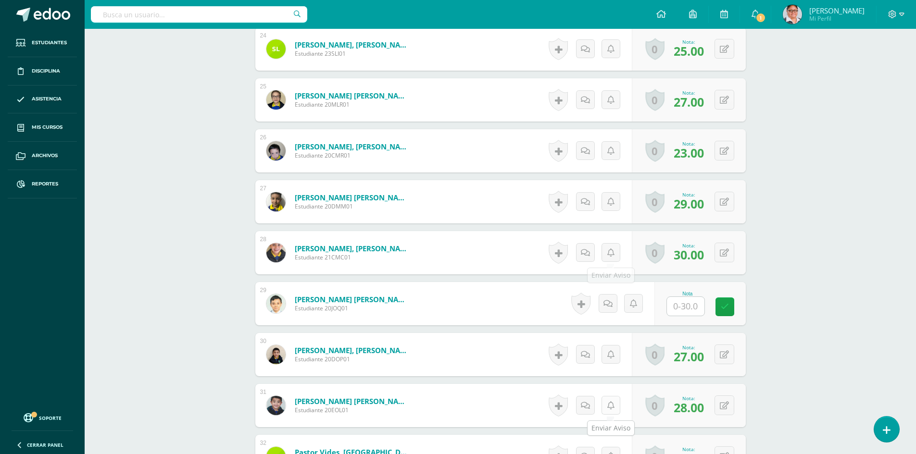
scroll to position [1681, 0]
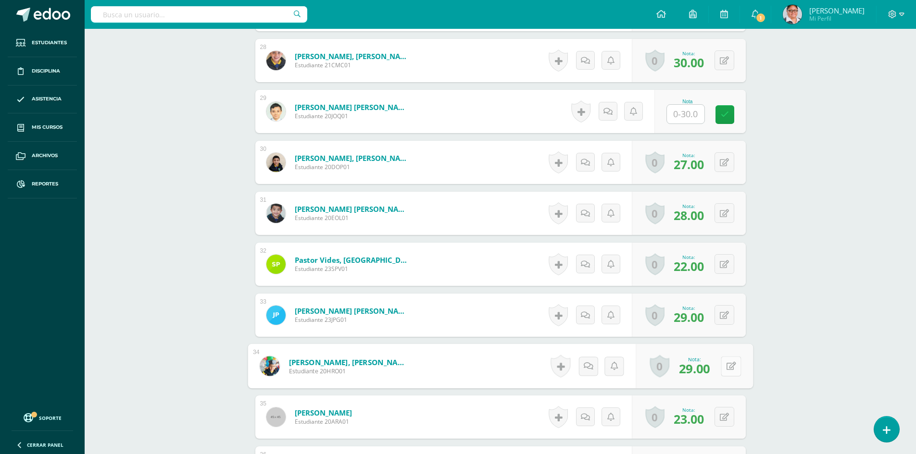
click at [722, 369] on button at bounding box center [731, 366] width 20 height 20
type input "30"
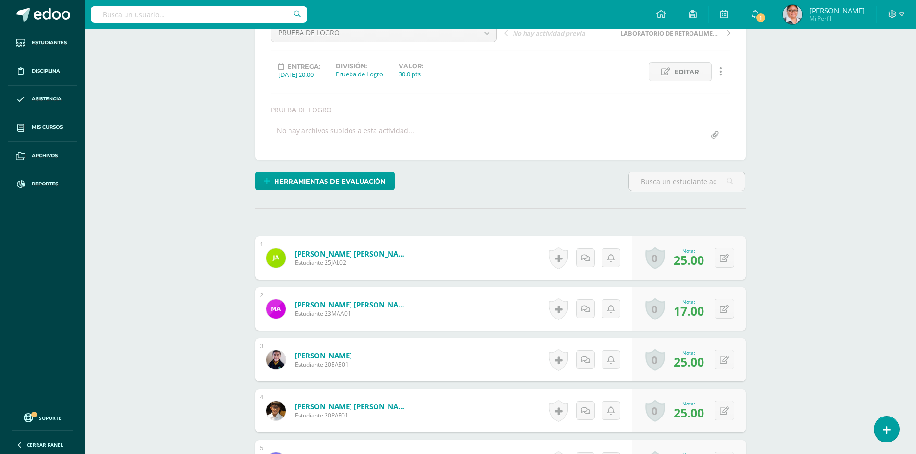
scroll to position [0, 0]
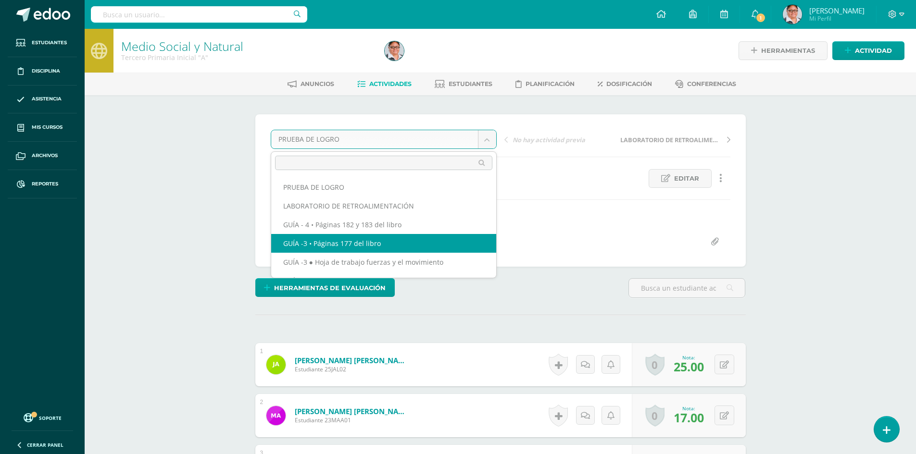
select select "/dashboard/teacher/grade-activity/177922/"
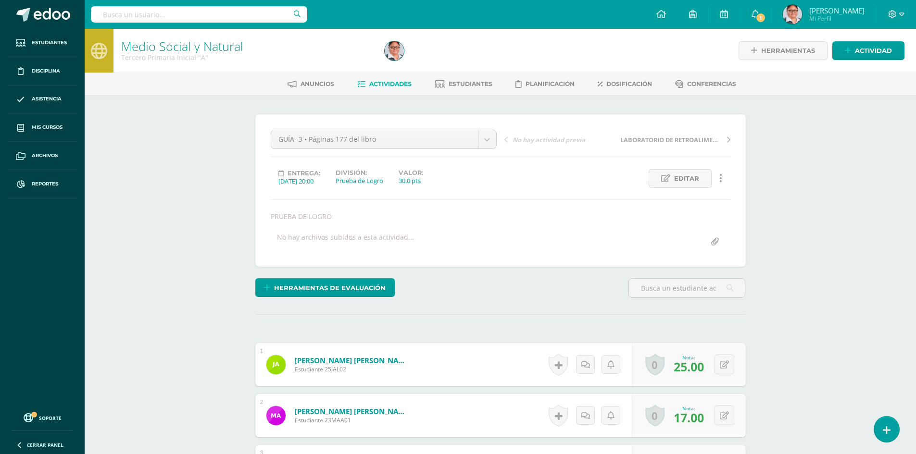
click at [356, 243] on div "No hay archivos subidos a esta actividad..." at bounding box center [345, 242] width 137 height 19
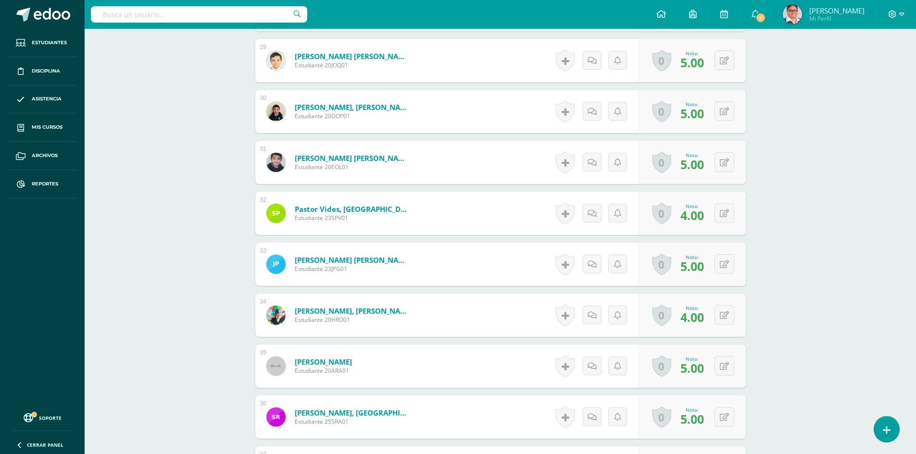
scroll to position [1924, 0]
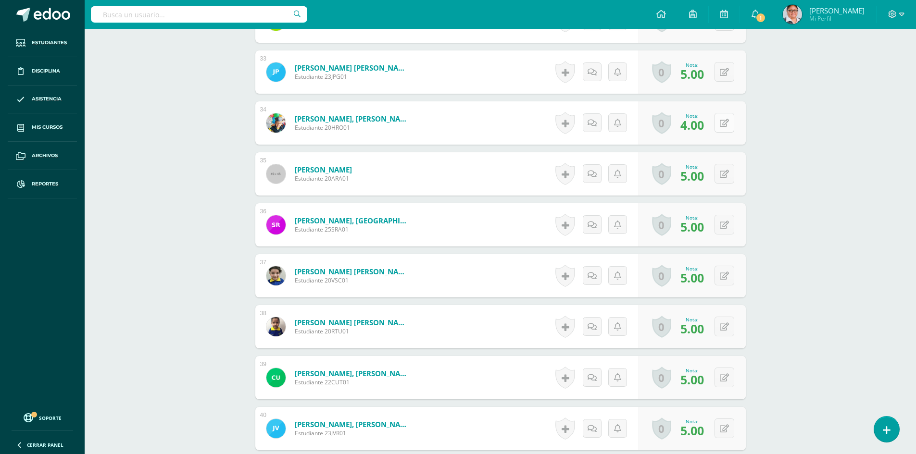
click at [723, 122] on button at bounding box center [725, 123] width 20 height 20
type input "5"
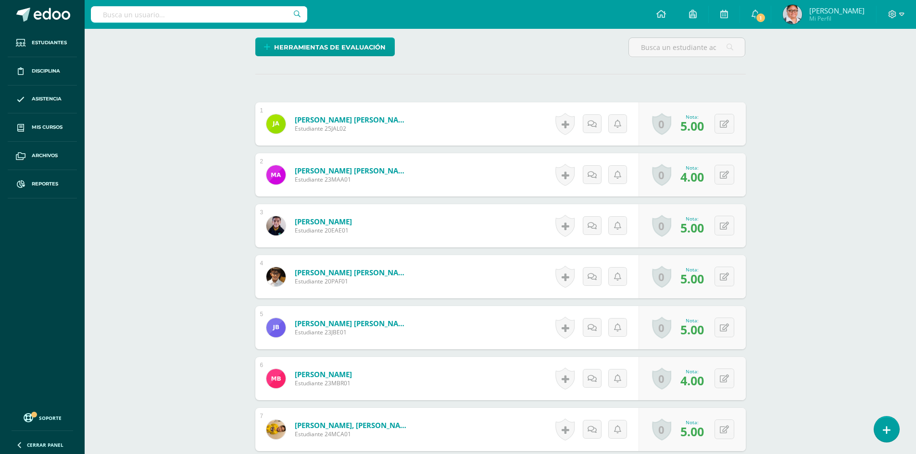
scroll to position [0, 0]
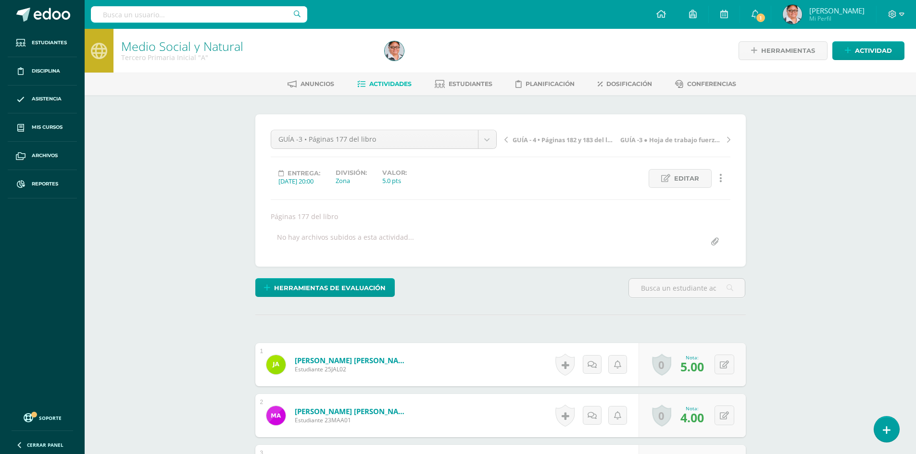
click at [387, 84] on span "Actividades" at bounding box center [390, 83] width 42 height 7
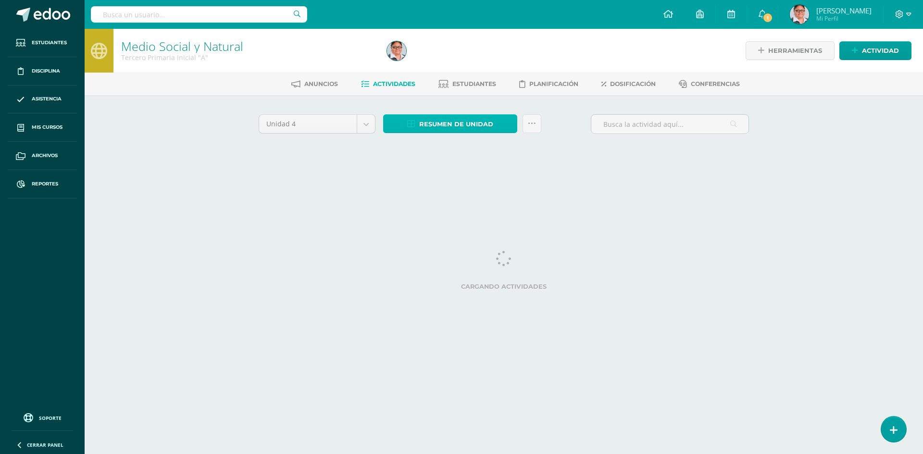
click at [469, 126] on span "Resumen de unidad" at bounding box center [456, 124] width 74 height 18
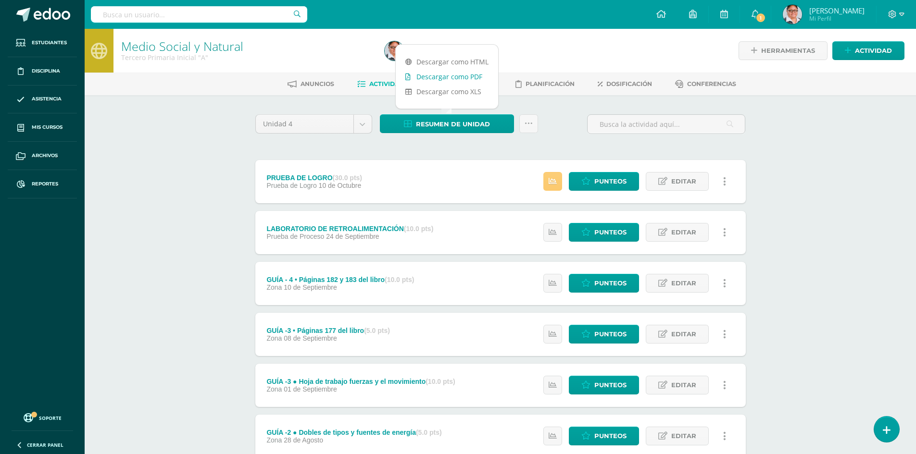
click at [447, 76] on link "Descargar como PDF" at bounding box center [447, 76] width 102 height 15
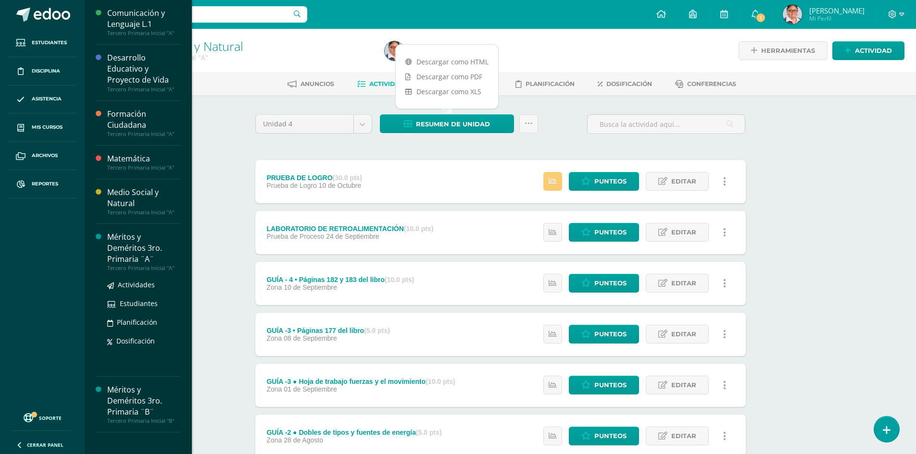
click at [123, 250] on div "Méritos y Deméritos 3ro. Primaria ¨A¨" at bounding box center [143, 248] width 73 height 33
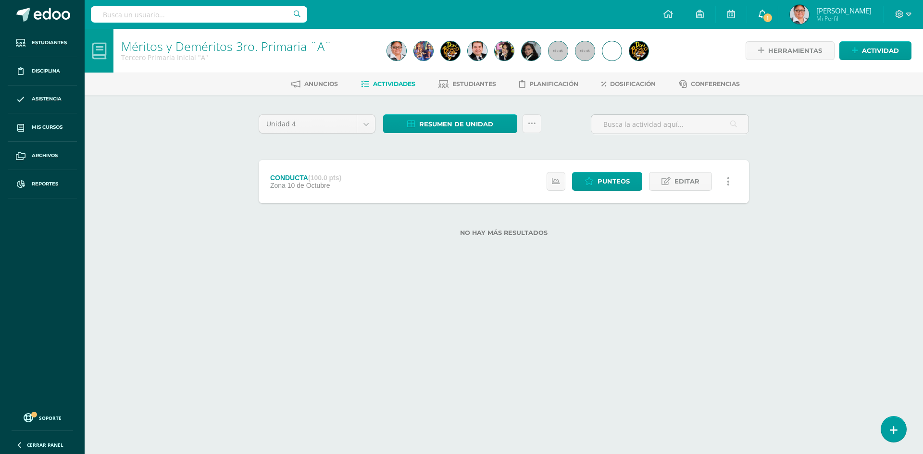
click at [778, 18] on link "1" at bounding box center [762, 14] width 31 height 29
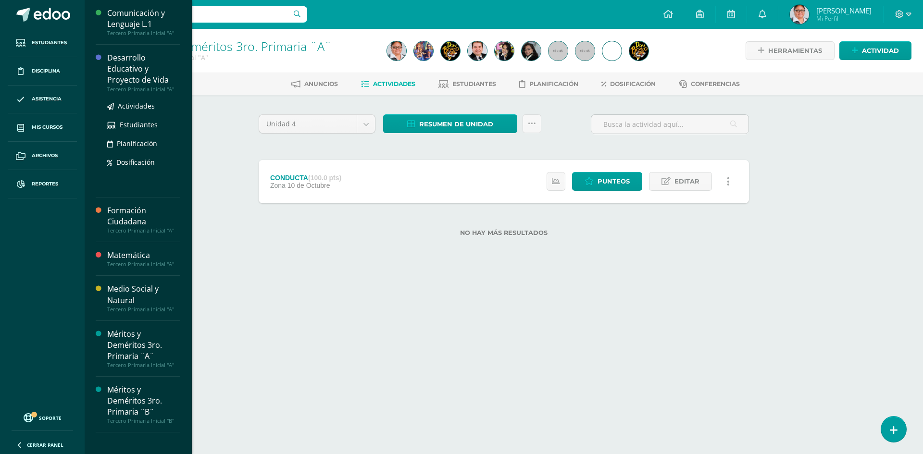
click at [128, 70] on div "Desarrollo Educativo y Proyecto de Vida" at bounding box center [143, 68] width 73 height 33
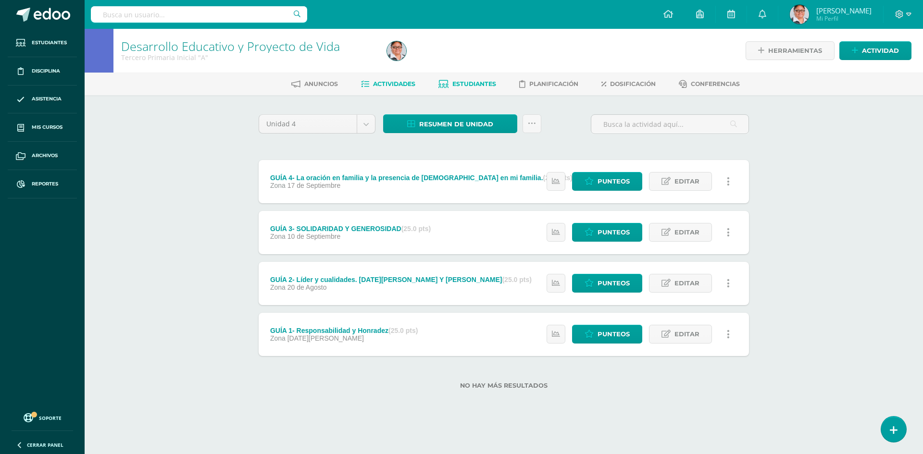
click at [475, 84] on span "Estudiantes" at bounding box center [475, 83] width 44 height 7
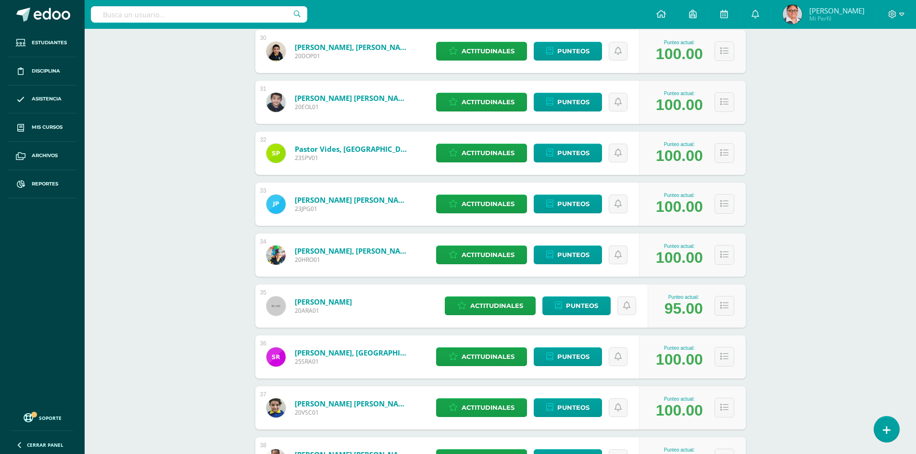
scroll to position [1610, 0]
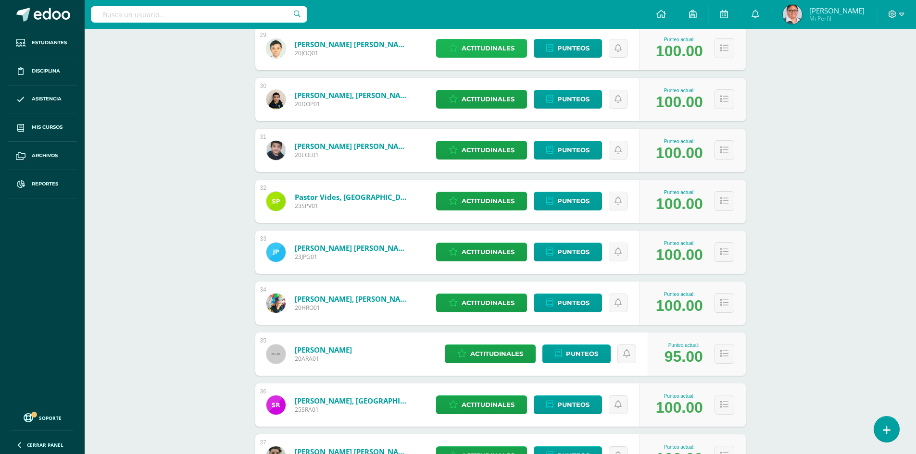
click at [500, 51] on span "Actitudinales" at bounding box center [488, 48] width 53 height 18
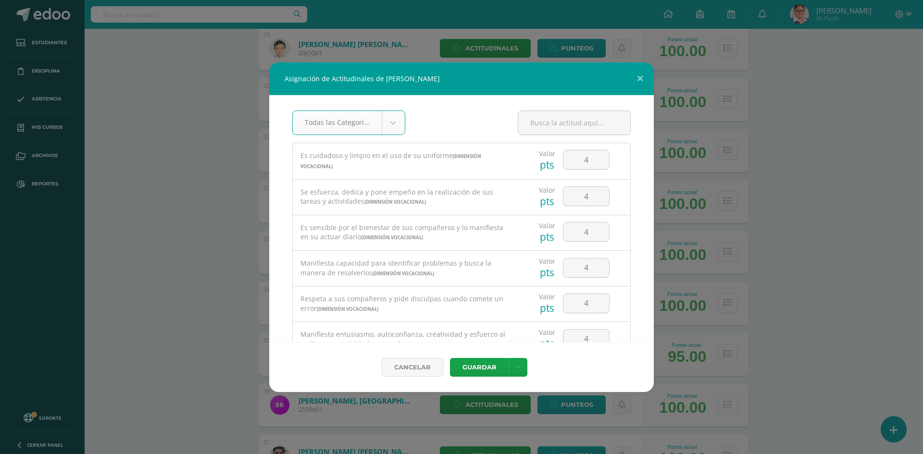
click at [879, 274] on div "Asignación de Actitudinales de José Pablo Ochoa Quiñonez Todas las Categorias T…" at bounding box center [462, 228] width 916 height 330
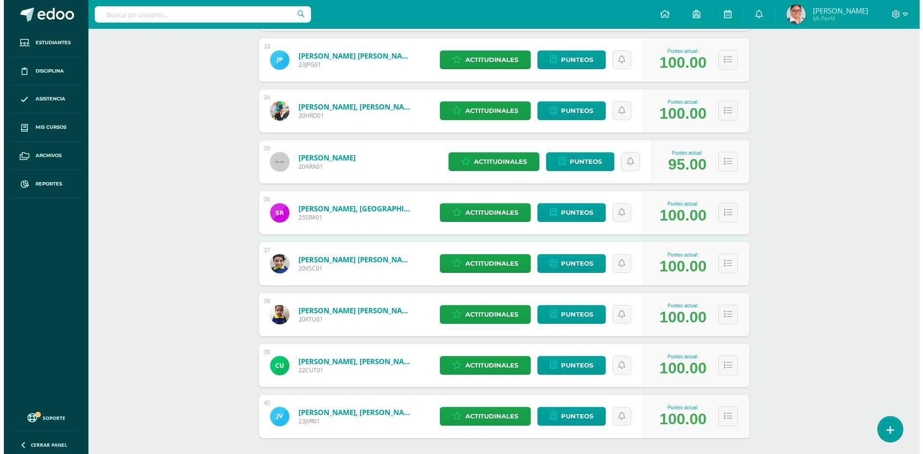
scroll to position [1850, 0]
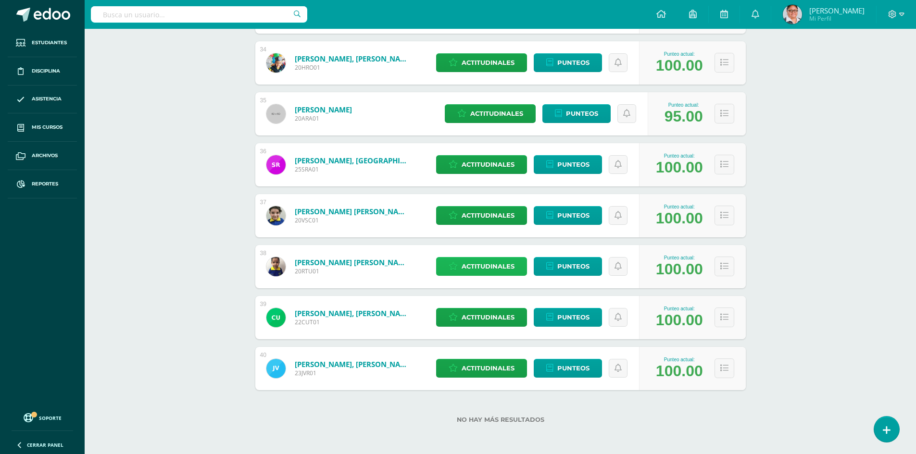
click at [512, 271] on span "Actitudinales" at bounding box center [488, 267] width 53 height 18
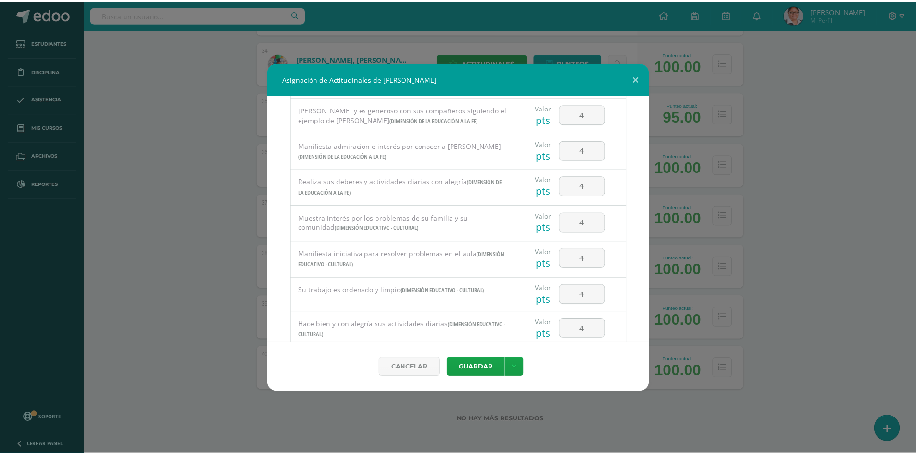
scroll to position [643, 0]
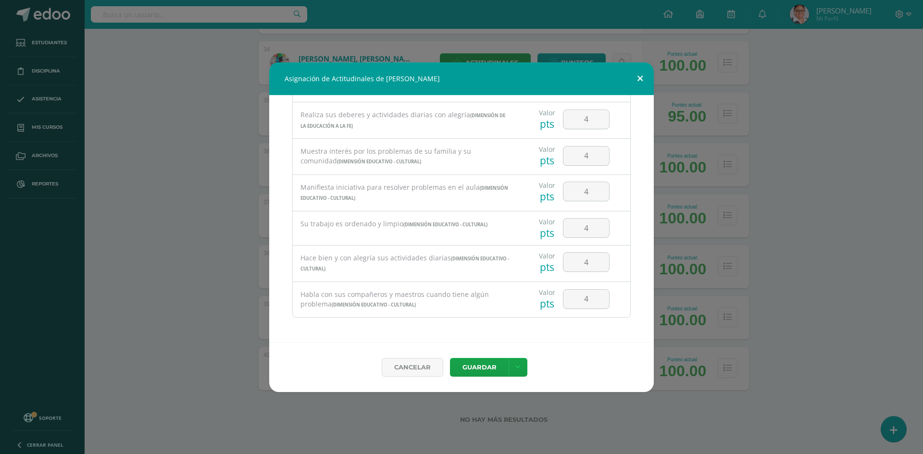
click at [640, 76] on button at bounding box center [640, 79] width 27 height 33
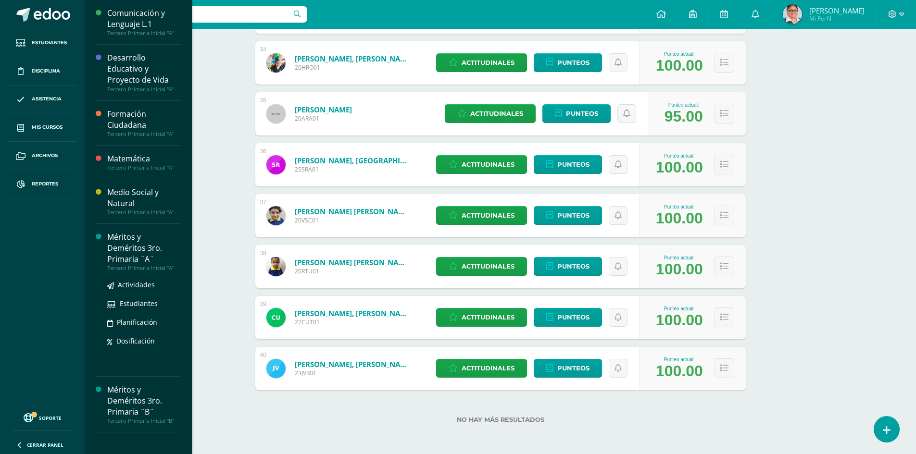
click at [131, 248] on div "Méritos y Deméritos 3ro. Primaria ¨A¨" at bounding box center [143, 248] width 73 height 33
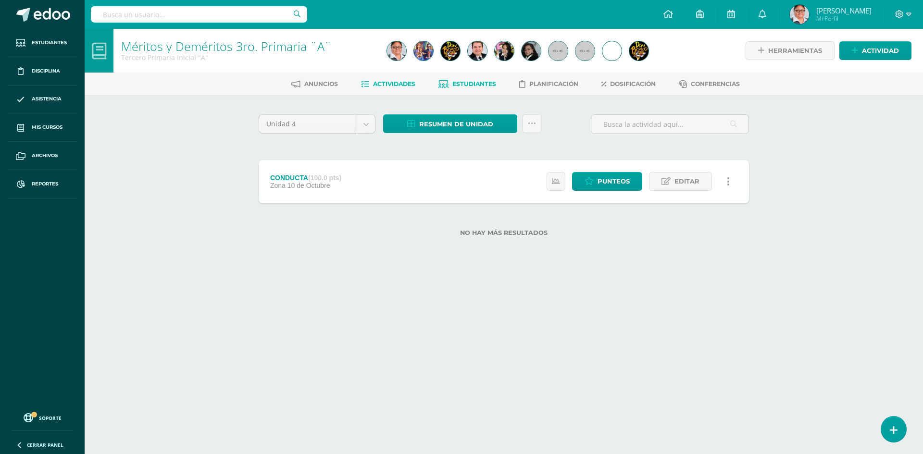
click at [472, 84] on span "Estudiantes" at bounding box center [475, 83] width 44 height 7
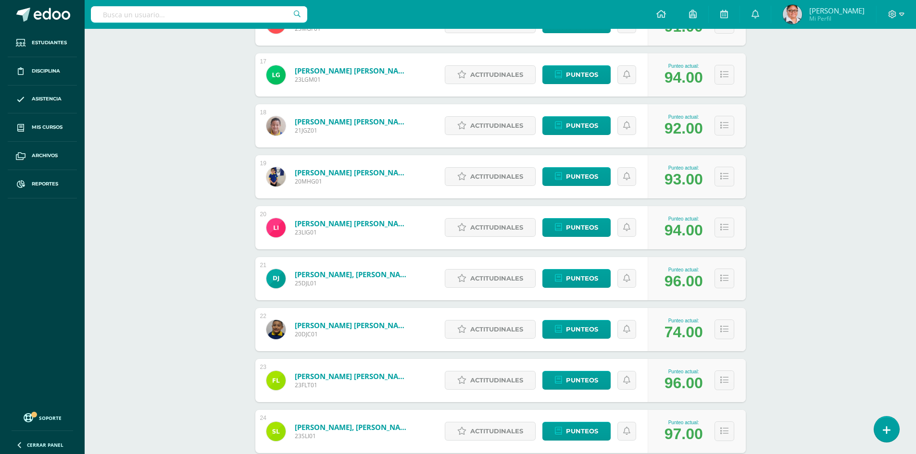
scroll to position [1020, 0]
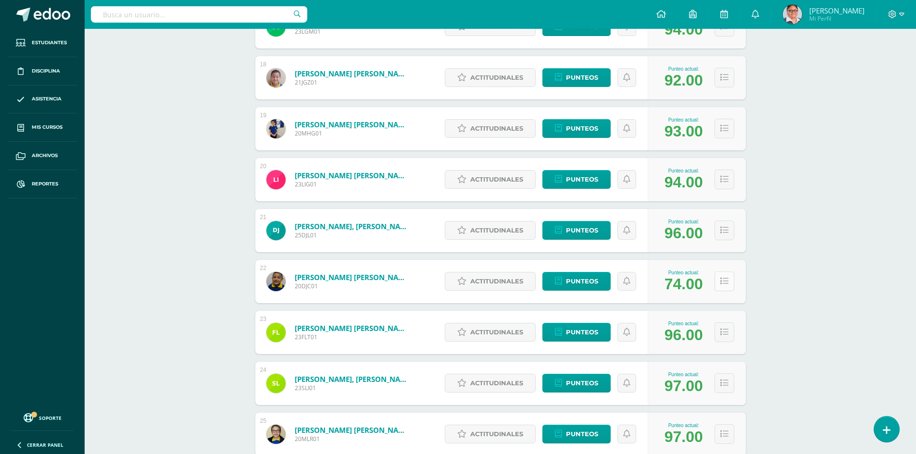
click at [724, 284] on icon at bounding box center [724, 281] width 8 height 8
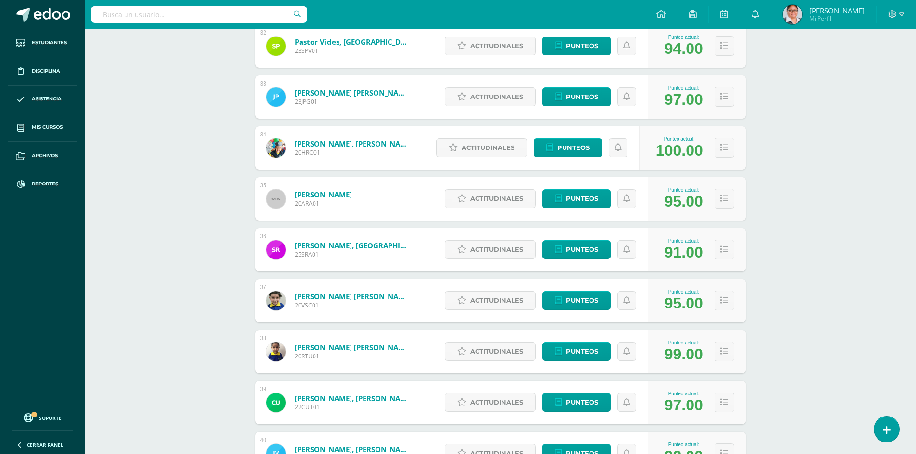
scroll to position [2318, 0]
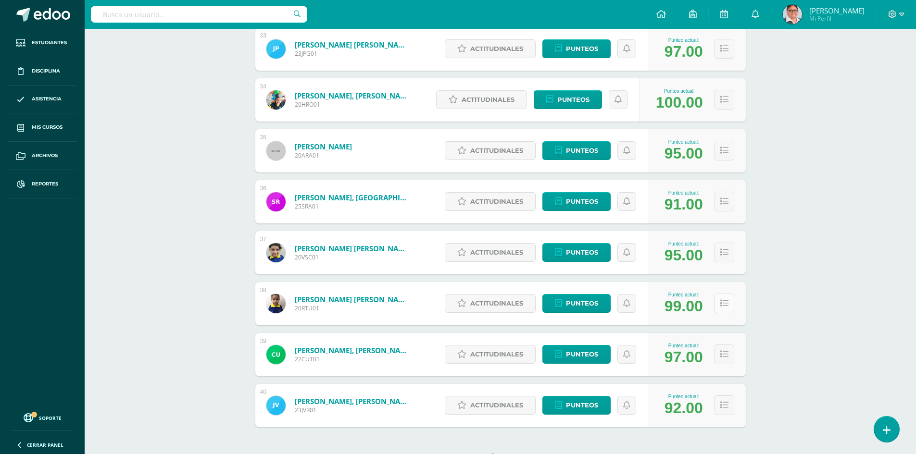
click at [723, 303] on icon at bounding box center [724, 304] width 8 height 8
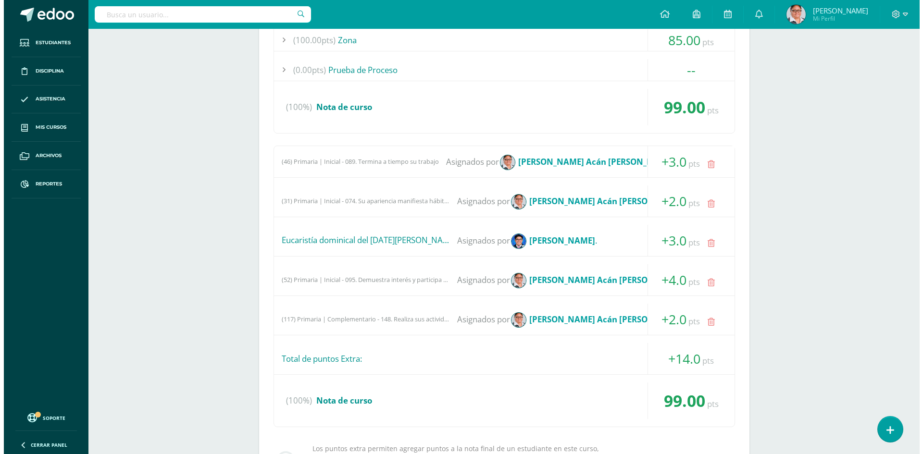
scroll to position [2703, 0]
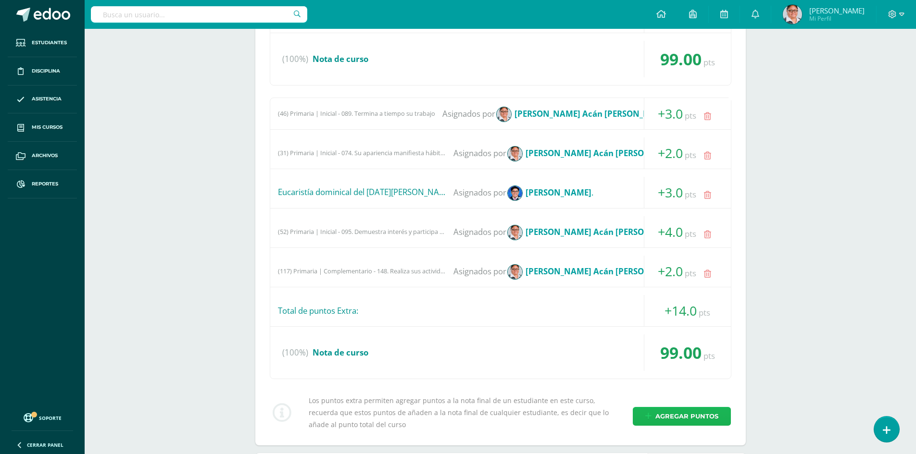
click at [689, 415] on span "Agregar puntos" at bounding box center [686, 417] width 63 height 18
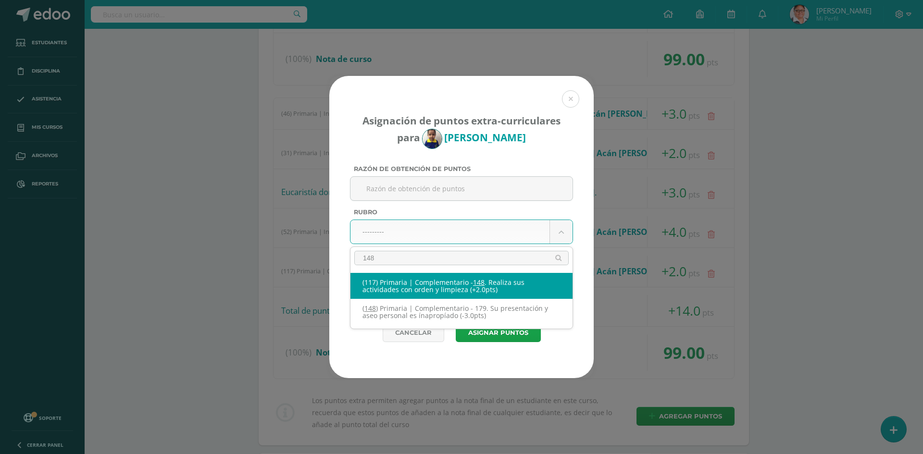
type input "148"
select select "176"
type input "2"
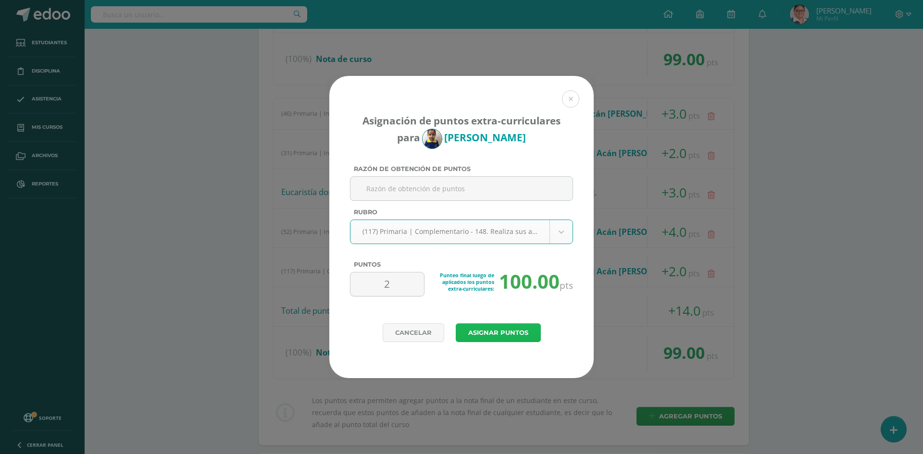
click at [498, 333] on button "Asignar puntos" at bounding box center [498, 333] width 85 height 19
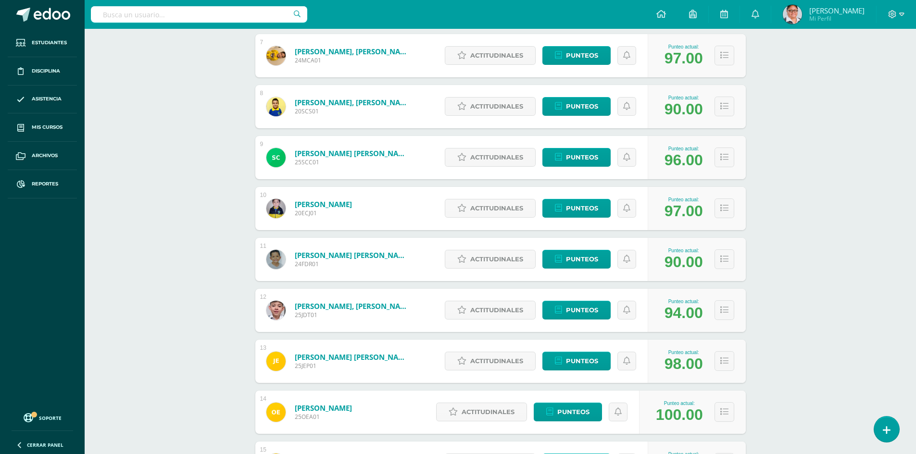
scroll to position [529, 0]
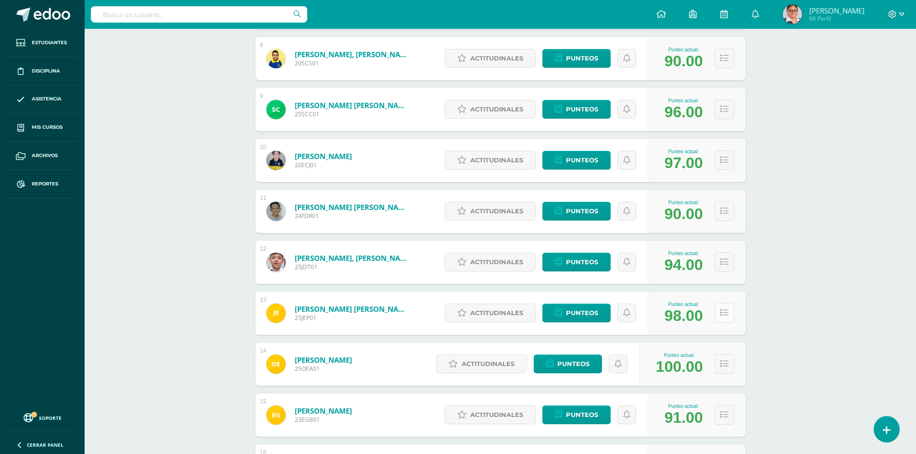
click at [723, 315] on icon at bounding box center [724, 313] width 8 height 8
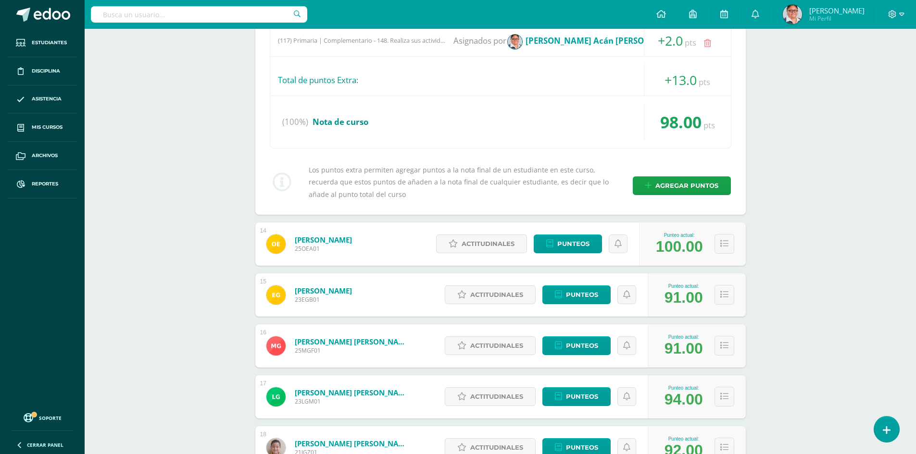
scroll to position [1250, 0]
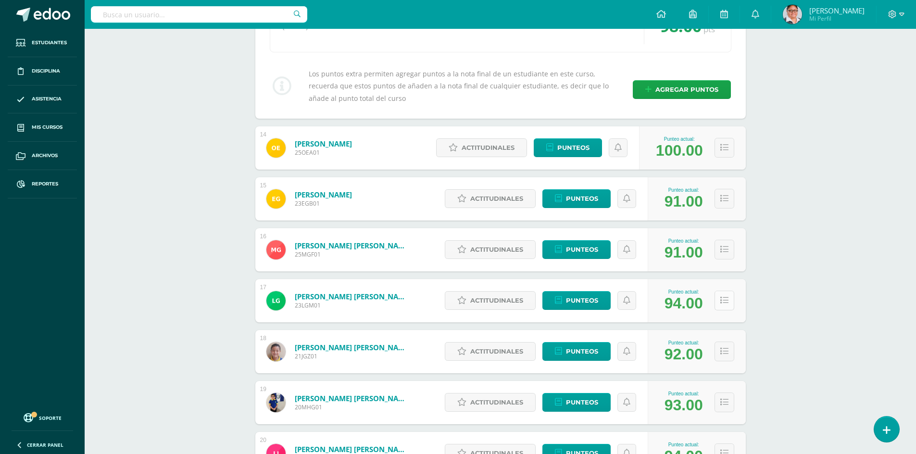
click at [722, 300] on icon at bounding box center [724, 301] width 8 height 8
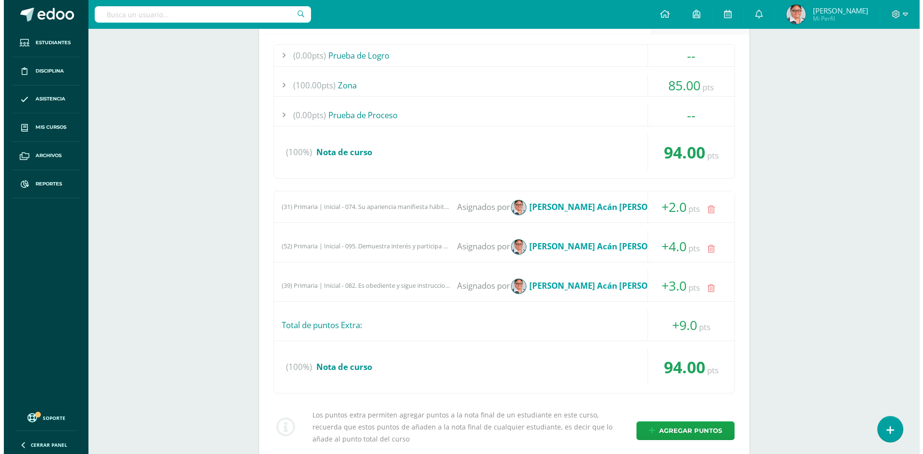
scroll to position [1587, 0]
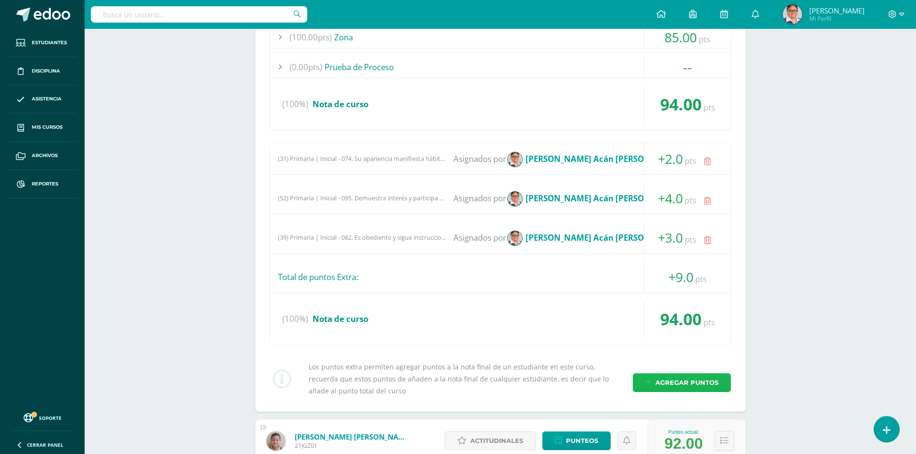
click at [665, 385] on span "Agregar puntos" at bounding box center [686, 383] width 63 height 18
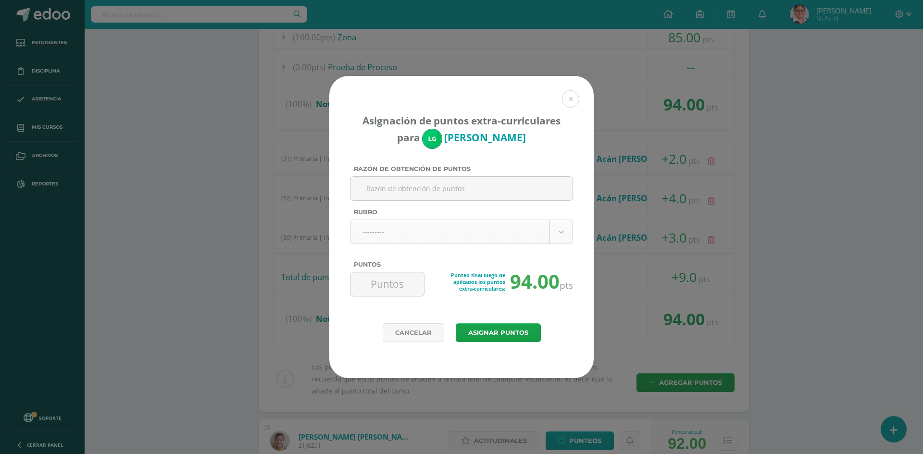
click at [472, 236] on body "Asignación de puntos extra-curriculares para Luis García Razón de obtención de …" at bounding box center [461, 31] width 923 height 3236
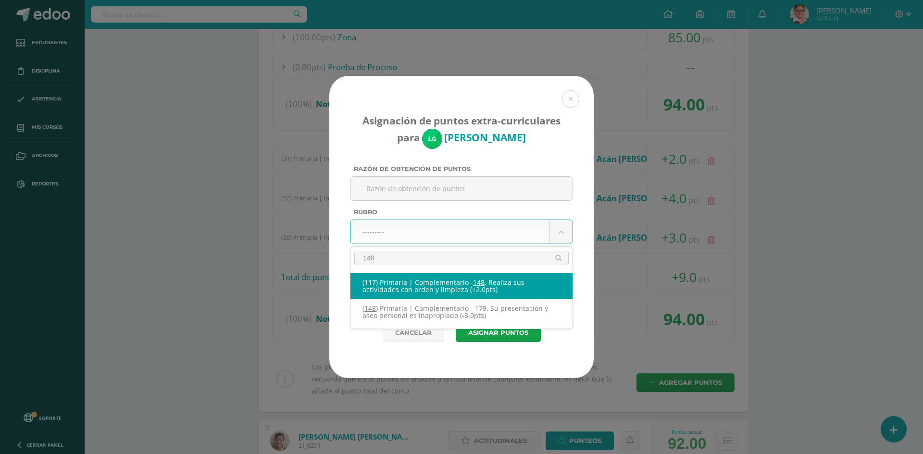
type input "148"
select select "176"
type input "2"
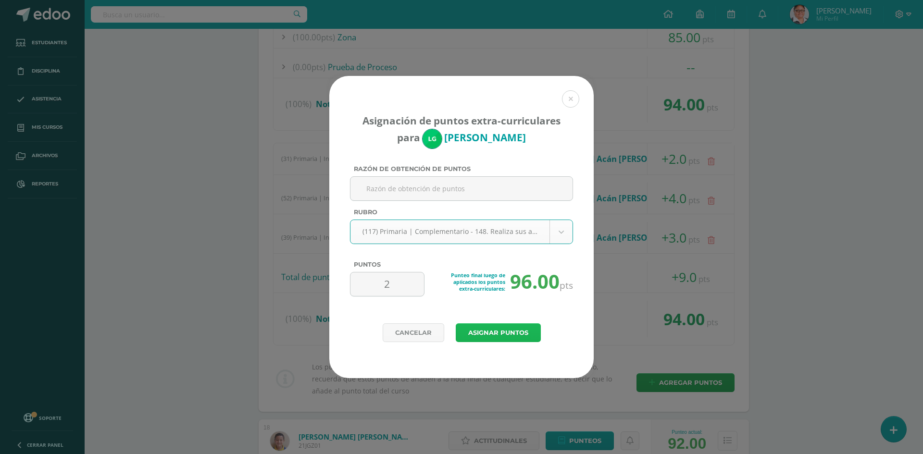
click at [503, 333] on button "Asignar puntos" at bounding box center [498, 333] width 85 height 19
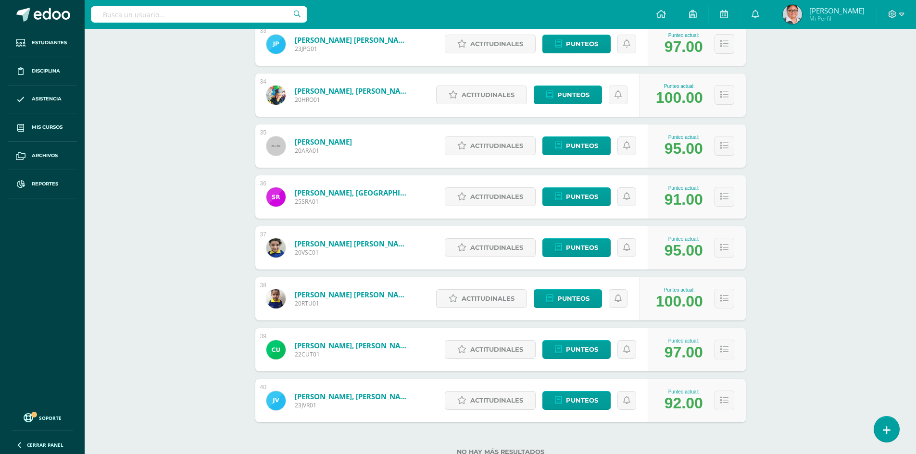
scroll to position [1850, 0]
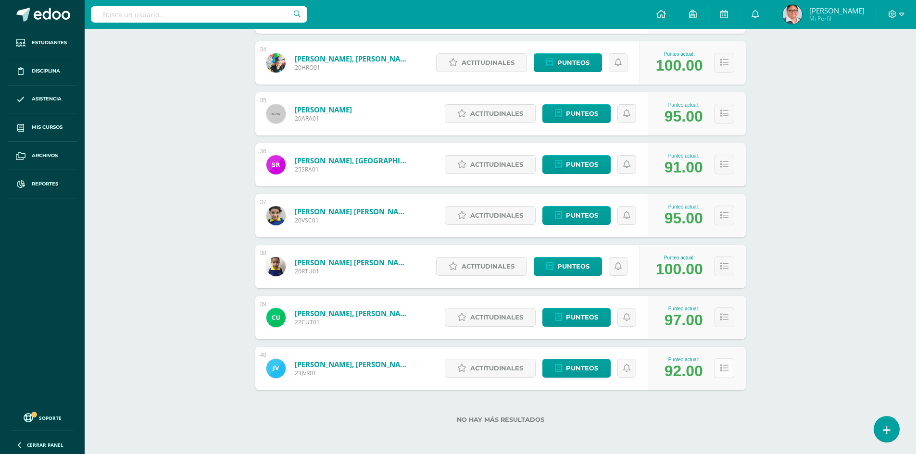
click at [730, 370] on button at bounding box center [725, 369] width 20 height 20
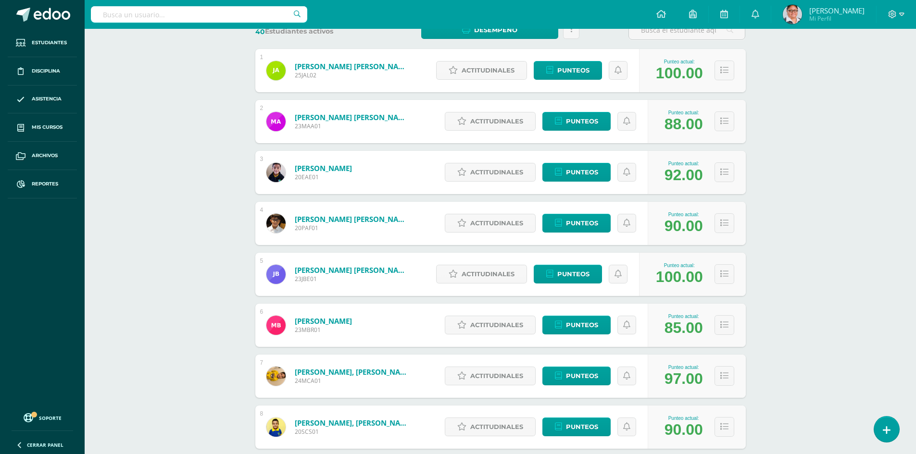
scroll to position [0, 0]
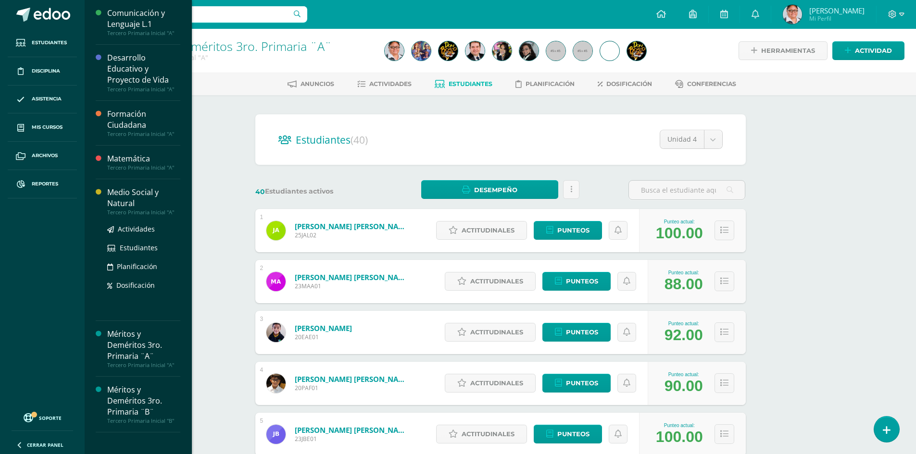
click at [124, 204] on div "Medio Social y Natural" at bounding box center [143, 198] width 73 height 22
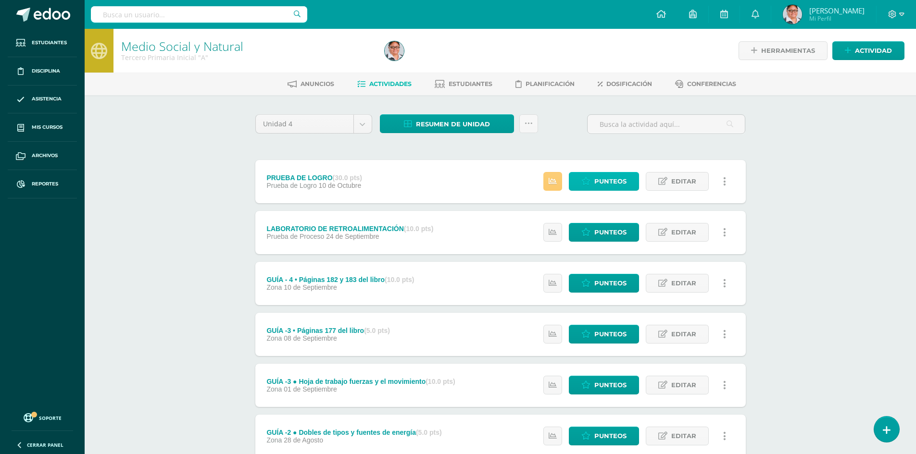
click at [595, 184] on span "Punteos" at bounding box center [610, 182] width 32 height 18
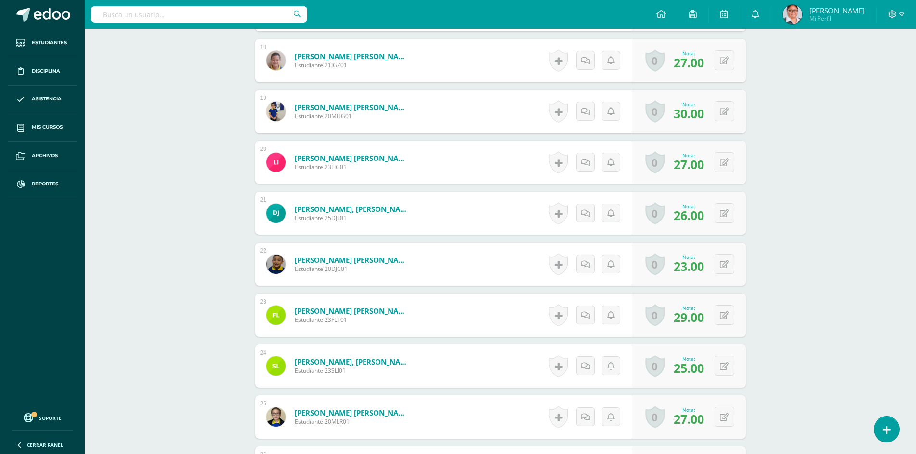
scroll to position [1363, 0]
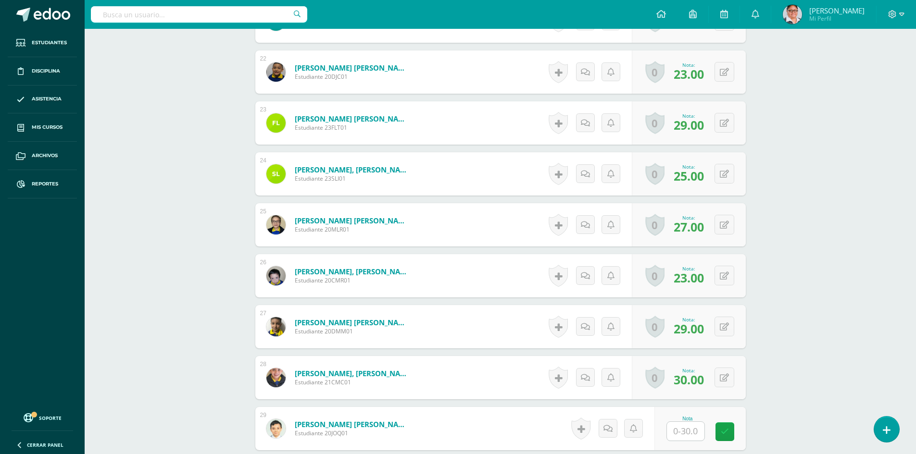
click at [692, 432] on input "text" at bounding box center [686, 431] width 38 height 19
type input "25"
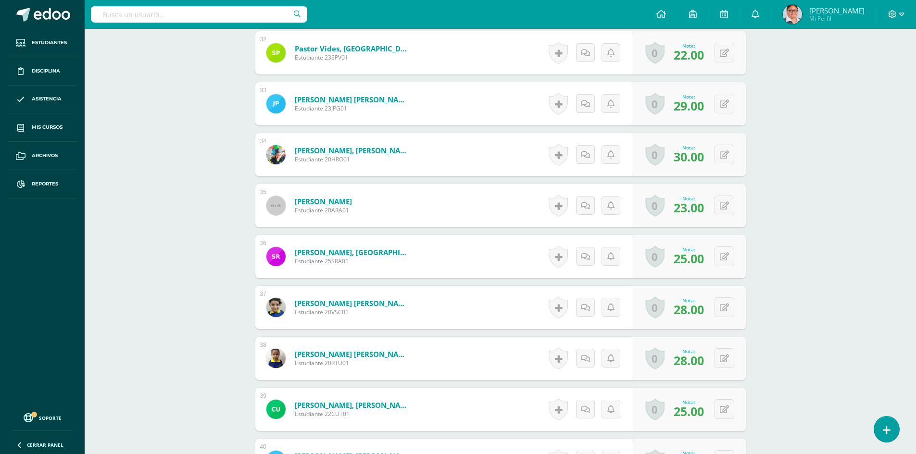
scroll to position [2030, 0]
